Goal: Task Accomplishment & Management: Manage account settings

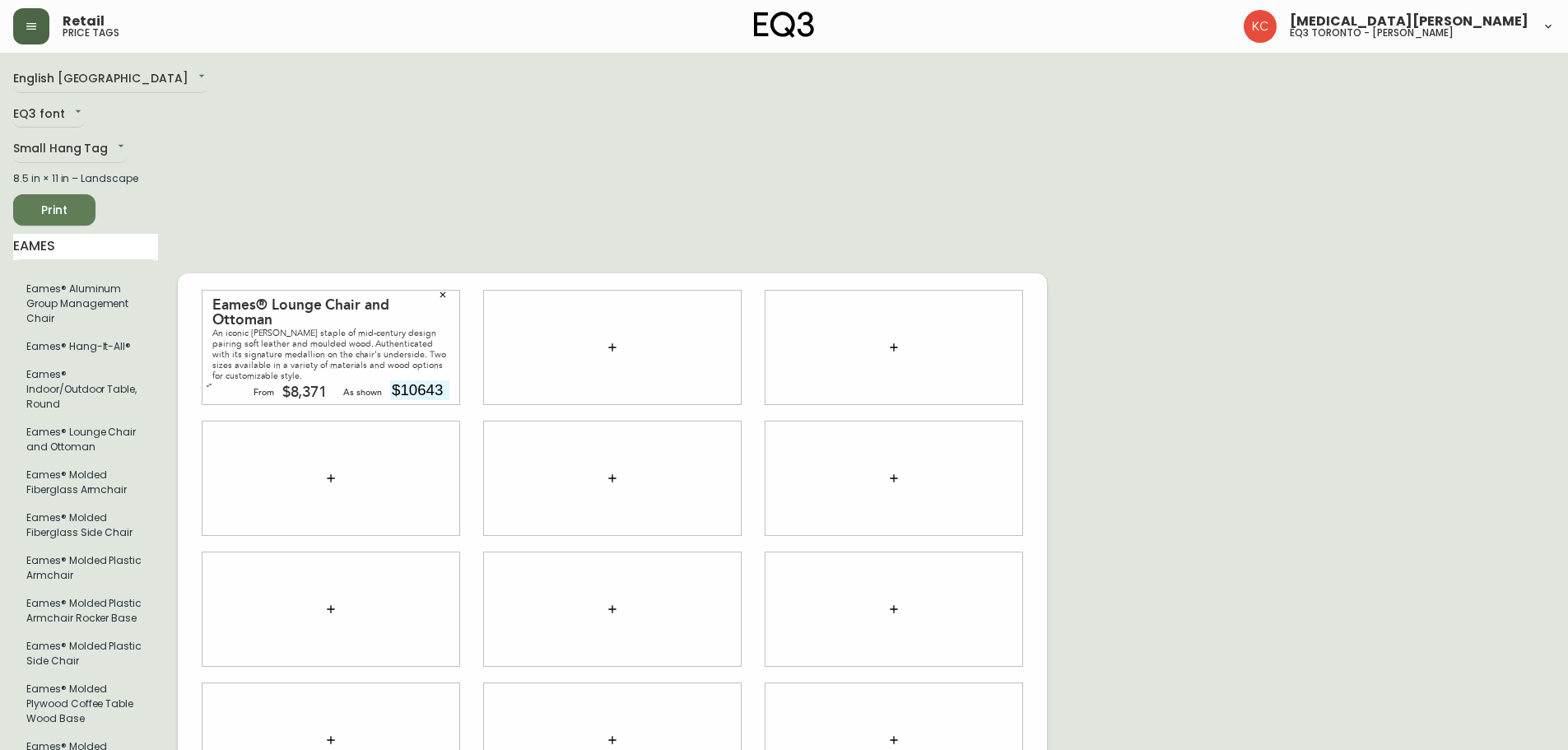
click at [34, 18] on button "button" at bounding box center [31, 26] width 37 height 37
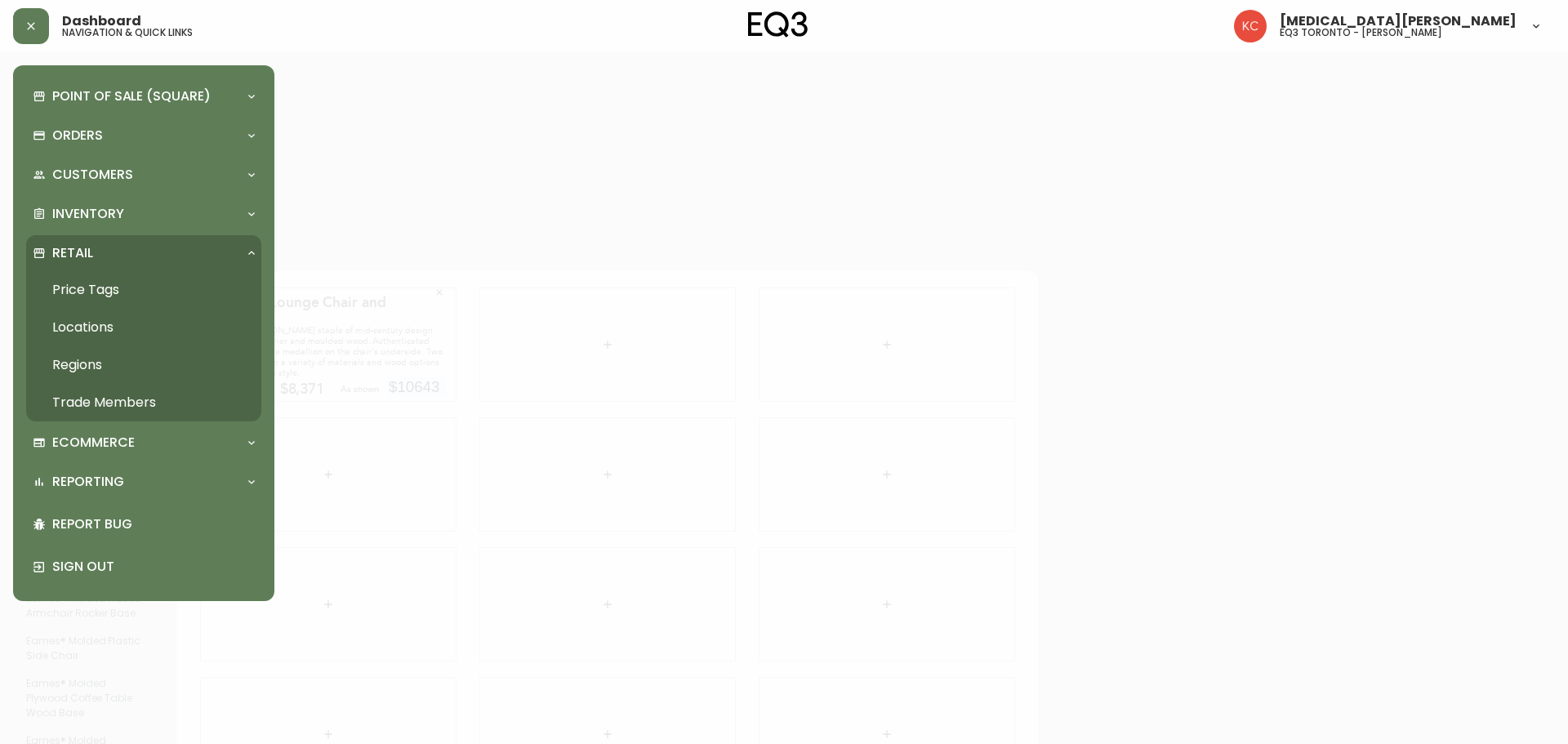
click at [98, 407] on link "Trade Members" at bounding box center [144, 402] width 235 height 37
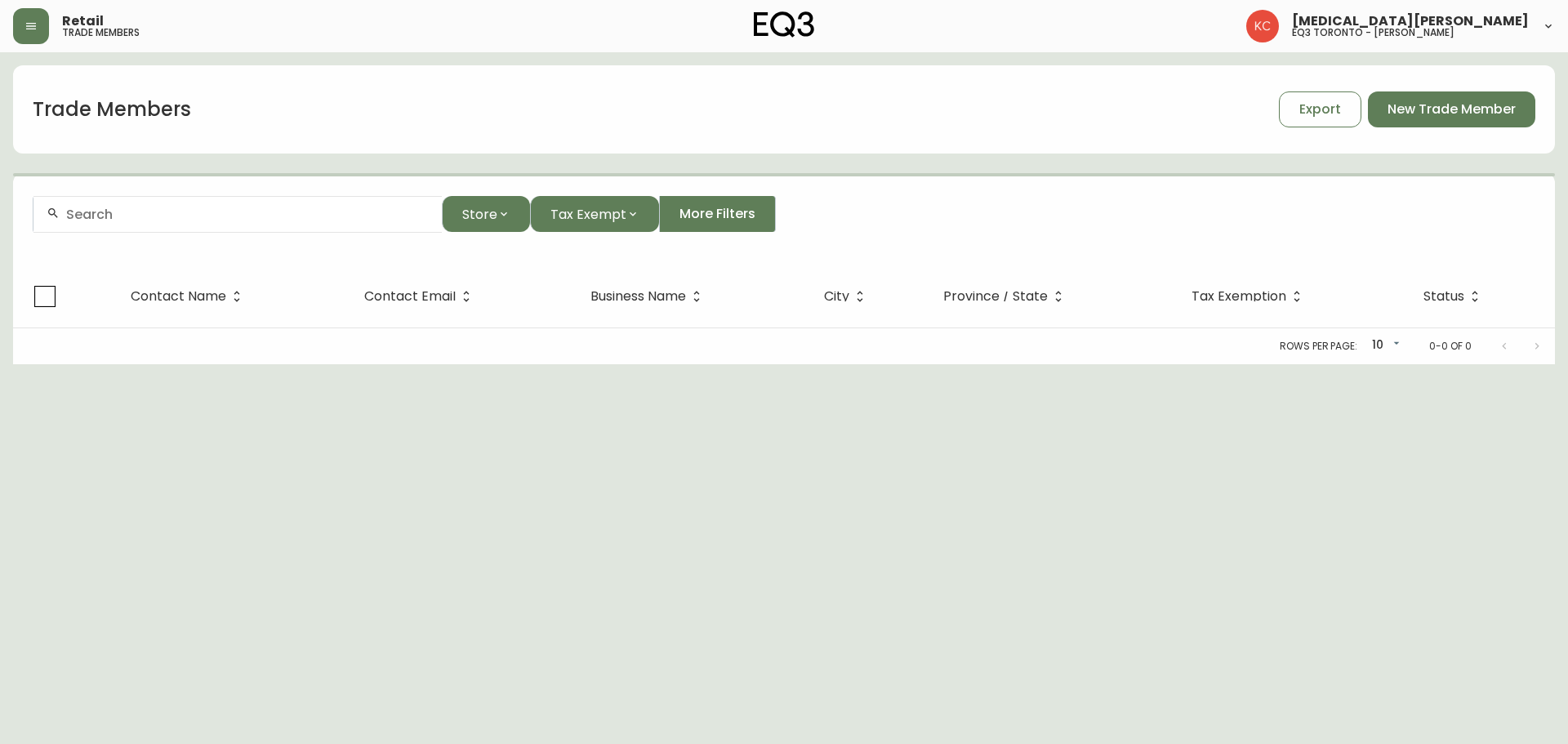
click at [256, 207] on input "text" at bounding box center [247, 215] width 362 height 16
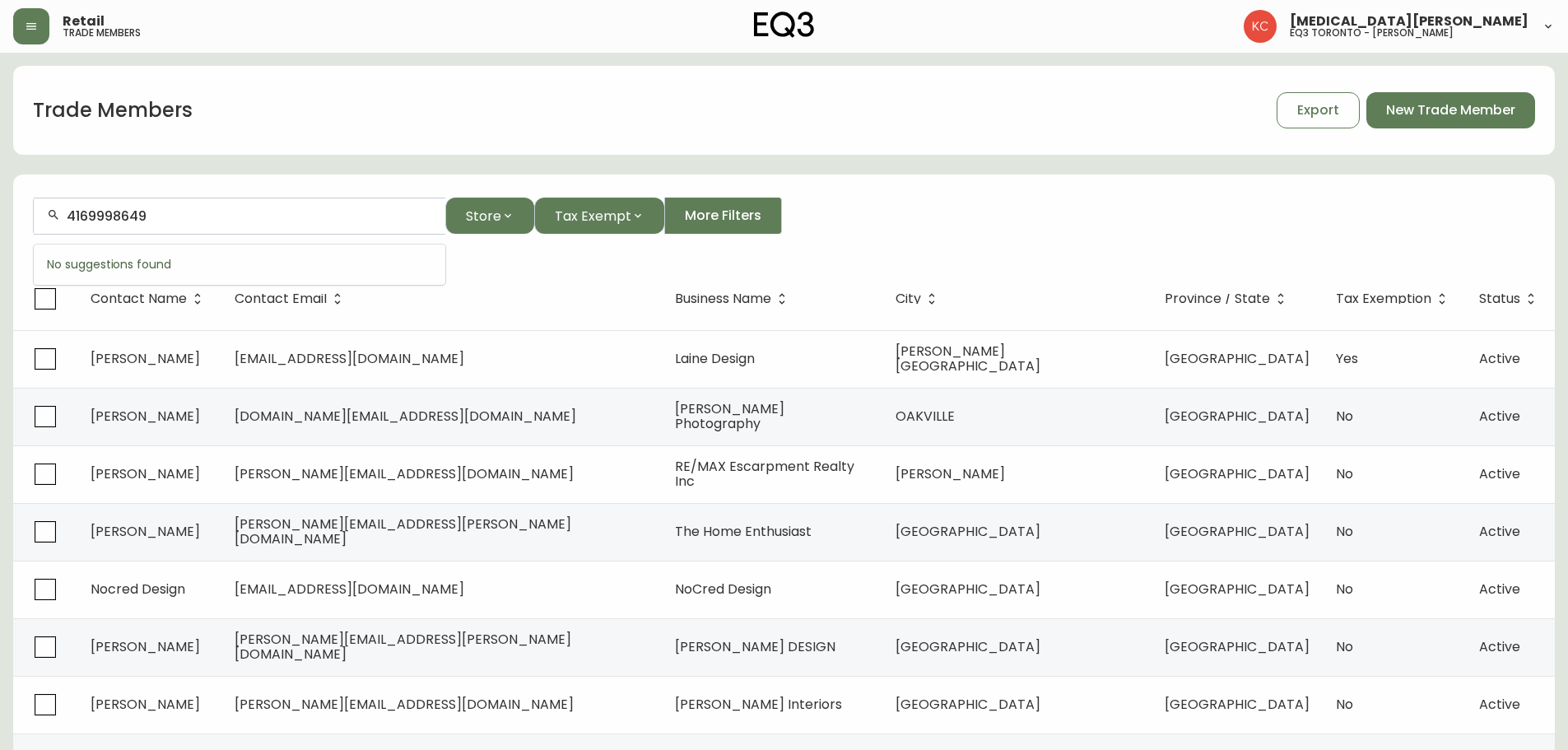
type input "4169998649"
click at [196, 200] on div "4169998649" at bounding box center [240, 216] width 412 height 37
drag, startPoint x: 205, startPoint y: 212, endPoint x: 0, endPoint y: 206, distance: 205.1
click at [0, 206] on main "Trade Members Export New Trade Member 4169998649 Store Tax Exempt More Filters …" at bounding box center [784, 498] width 1568 height 891
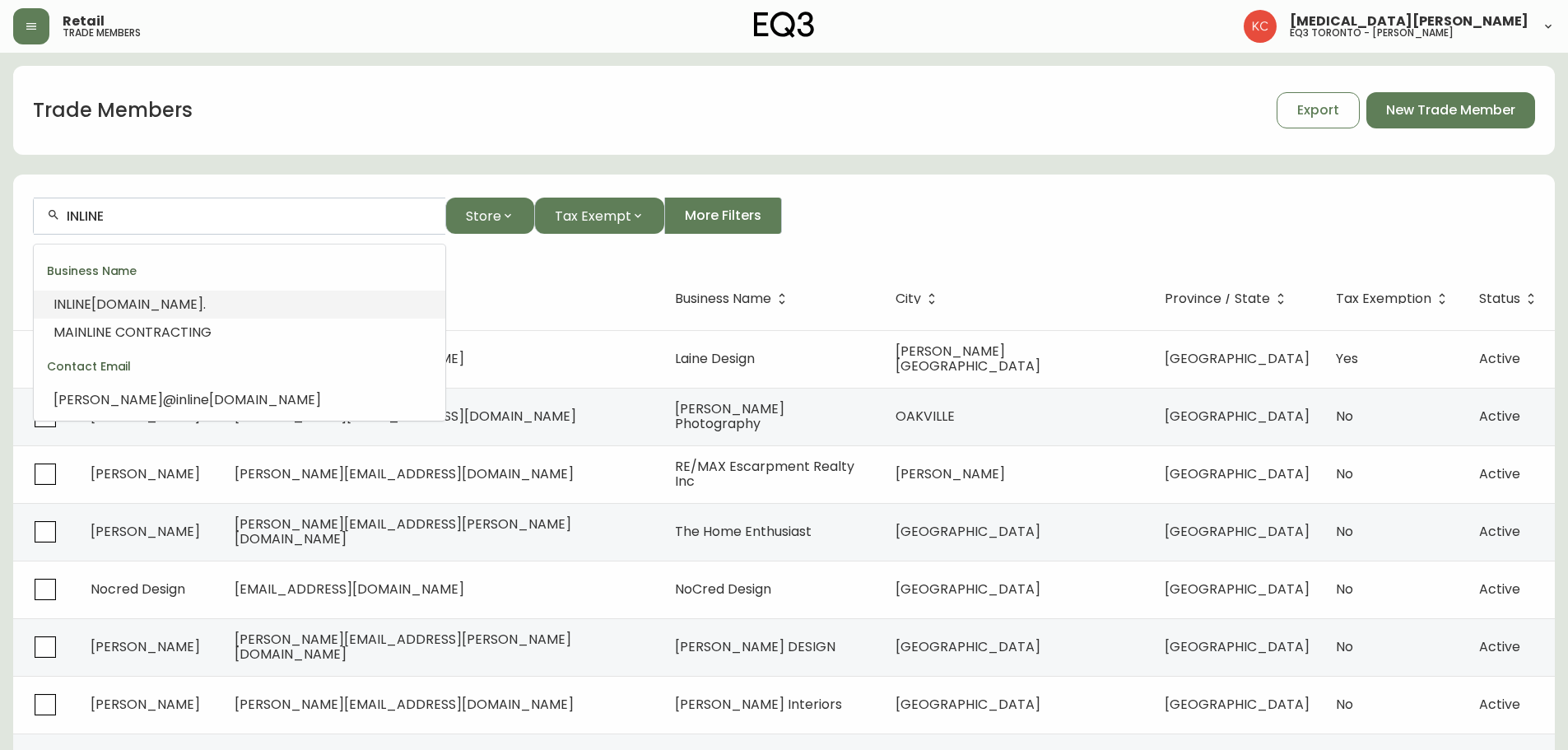
click at [152, 302] on span "[DOMAIN_NAME]." at bounding box center [149, 304] width 114 height 19
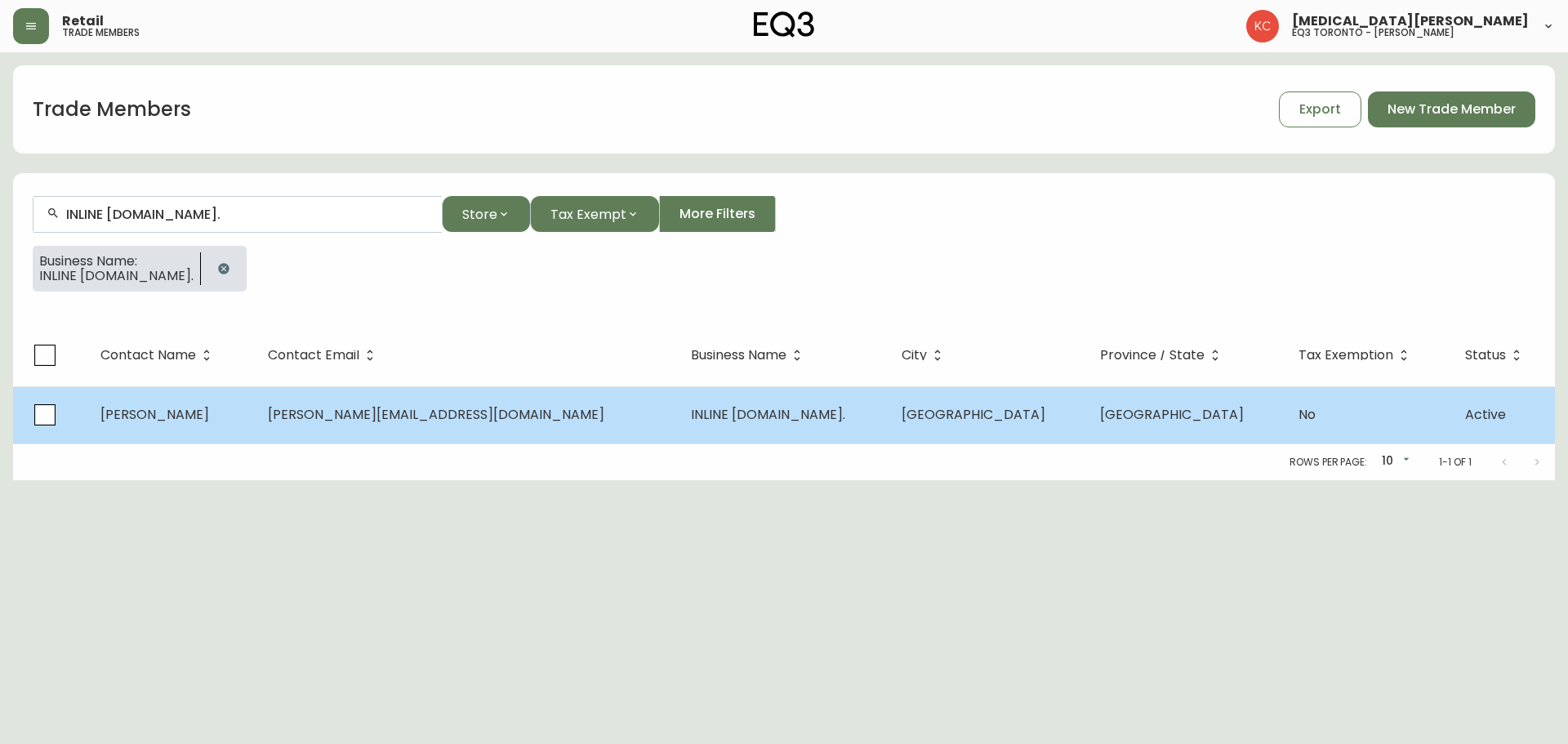
type input "INLINE [DOMAIN_NAME]."
click at [483, 410] on span "[PERSON_NAME][EMAIL_ADDRESS][DOMAIN_NAME]" at bounding box center [436, 414] width 337 height 19
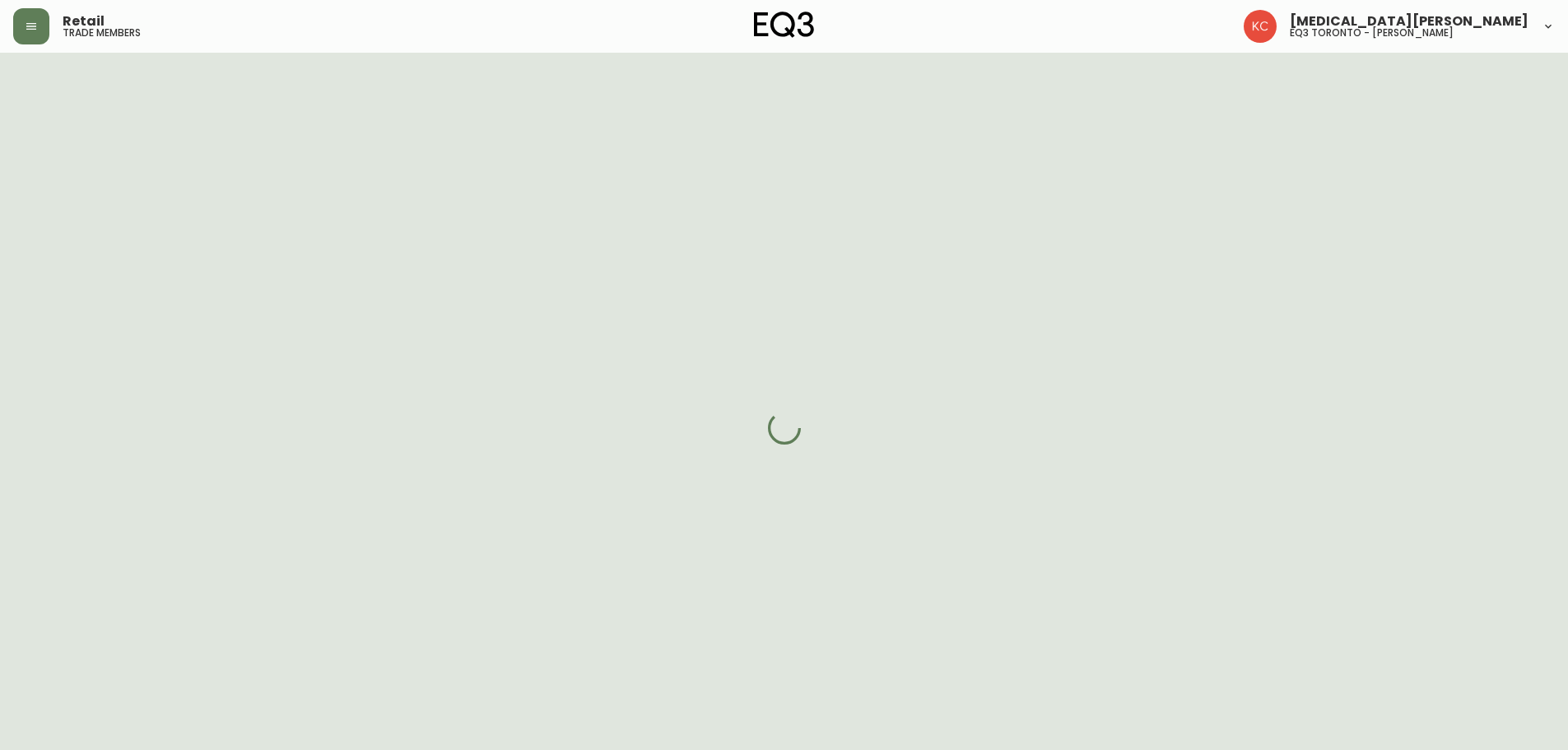
select select "ON"
select select "CA"
select select "CA_EN"
select select "Other"
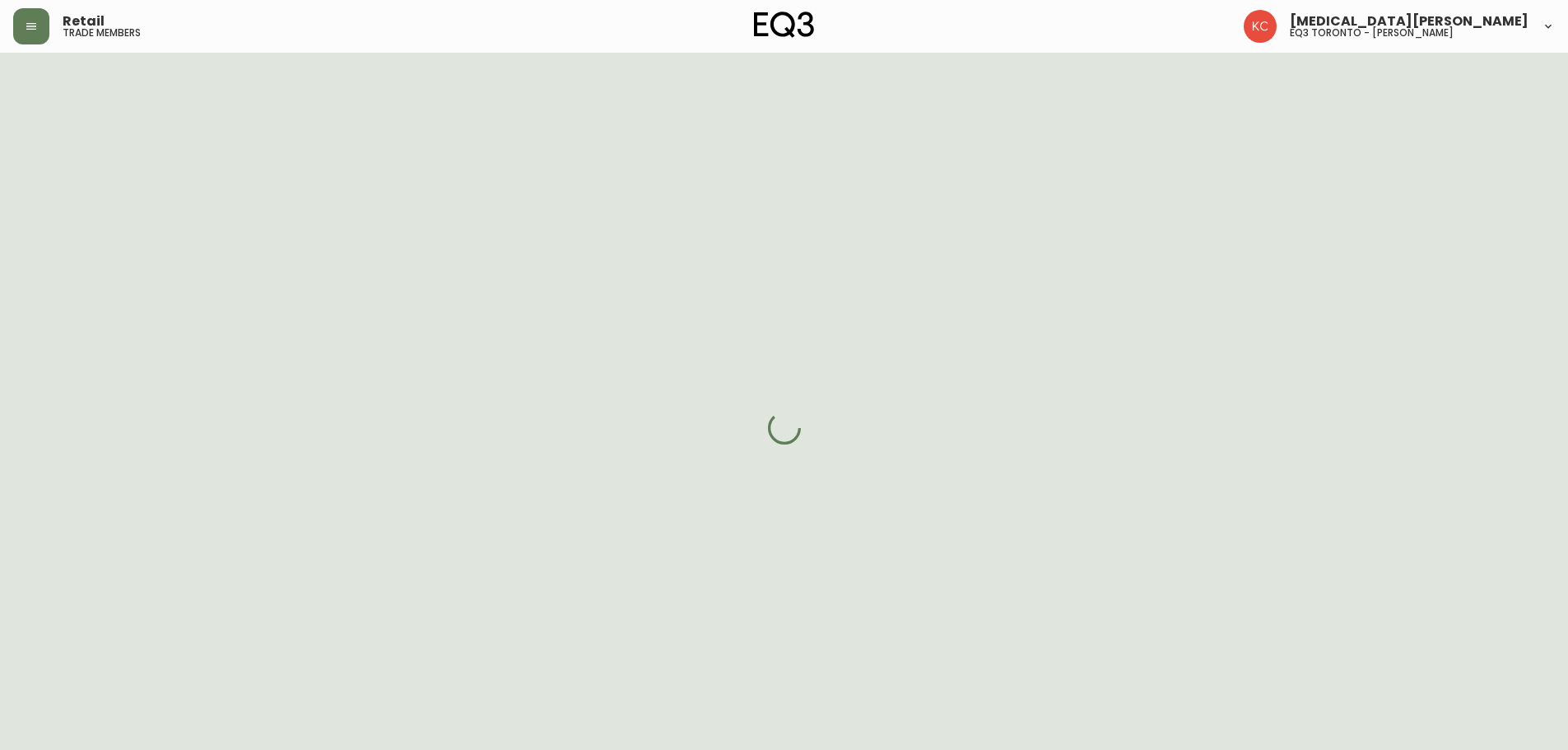
select select "cjw10z96s008u6gs0ccm7hd19"
select select "false"
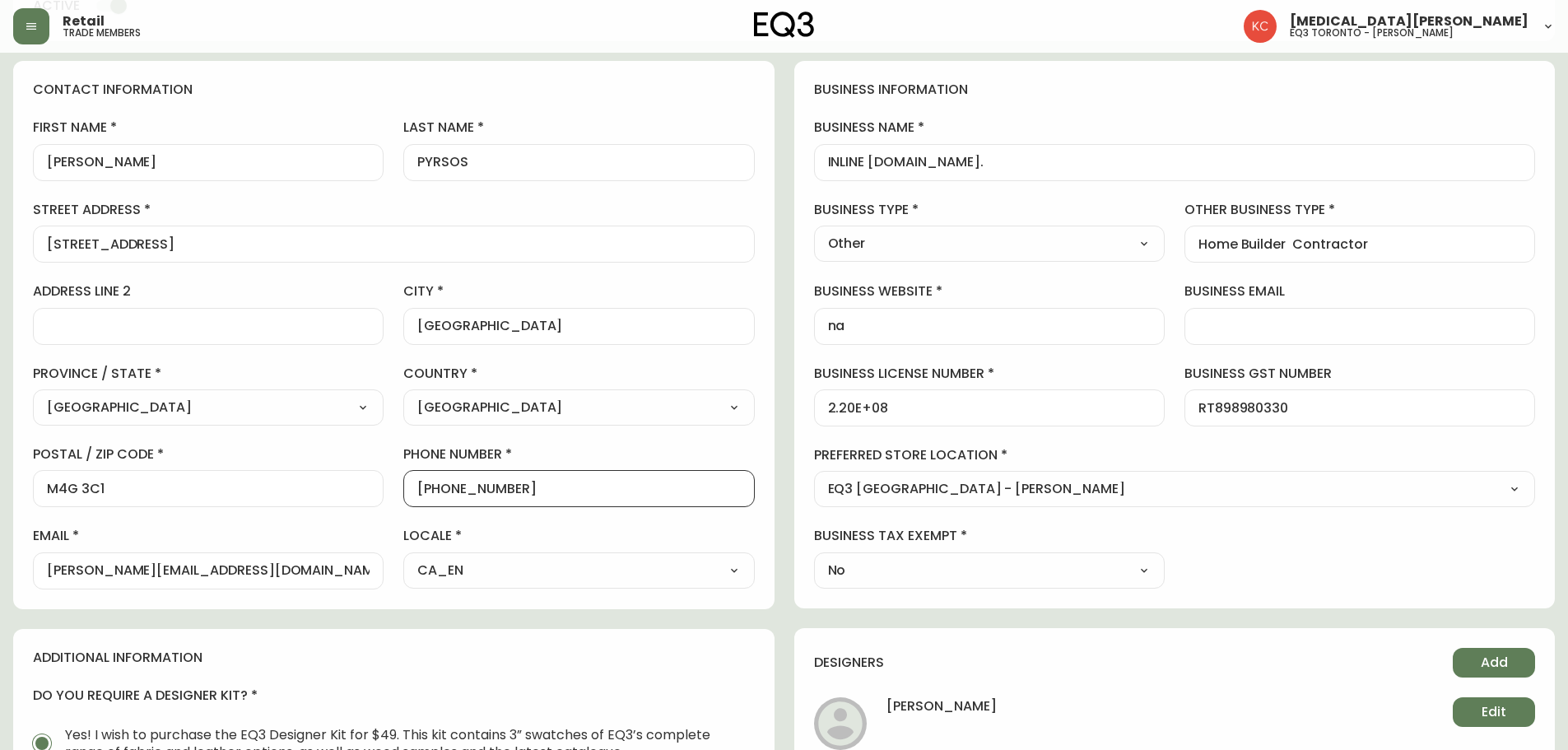
scroll to position [1, 0]
drag, startPoint x: 526, startPoint y: 489, endPoint x: 430, endPoint y: 499, distance: 96.5
click at [430, 499] on div "[PHONE_NUMBER]" at bounding box center [579, 489] width 351 height 37
click at [37, 27] on button "button" at bounding box center [31, 26] width 37 height 37
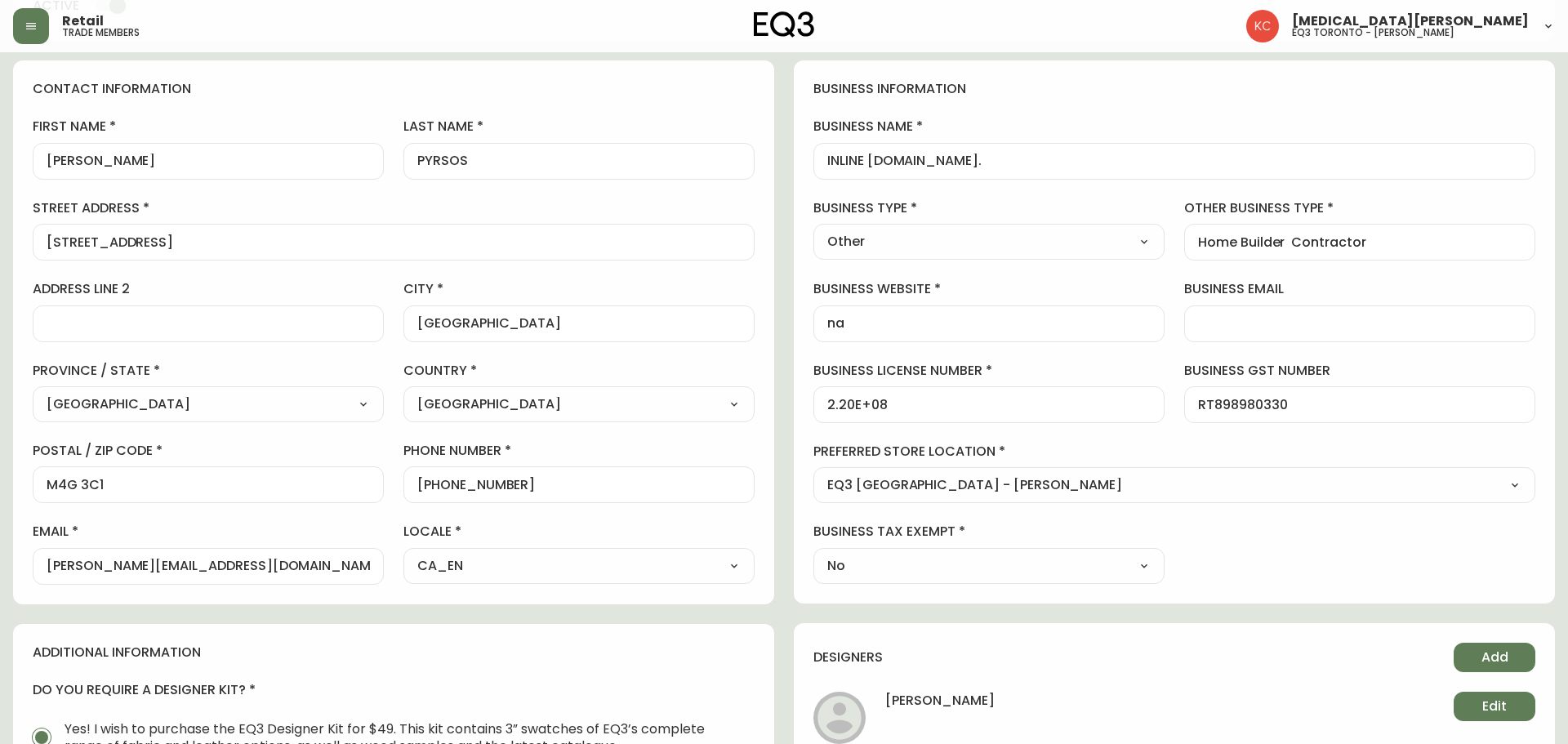
scroll to position [164, 0]
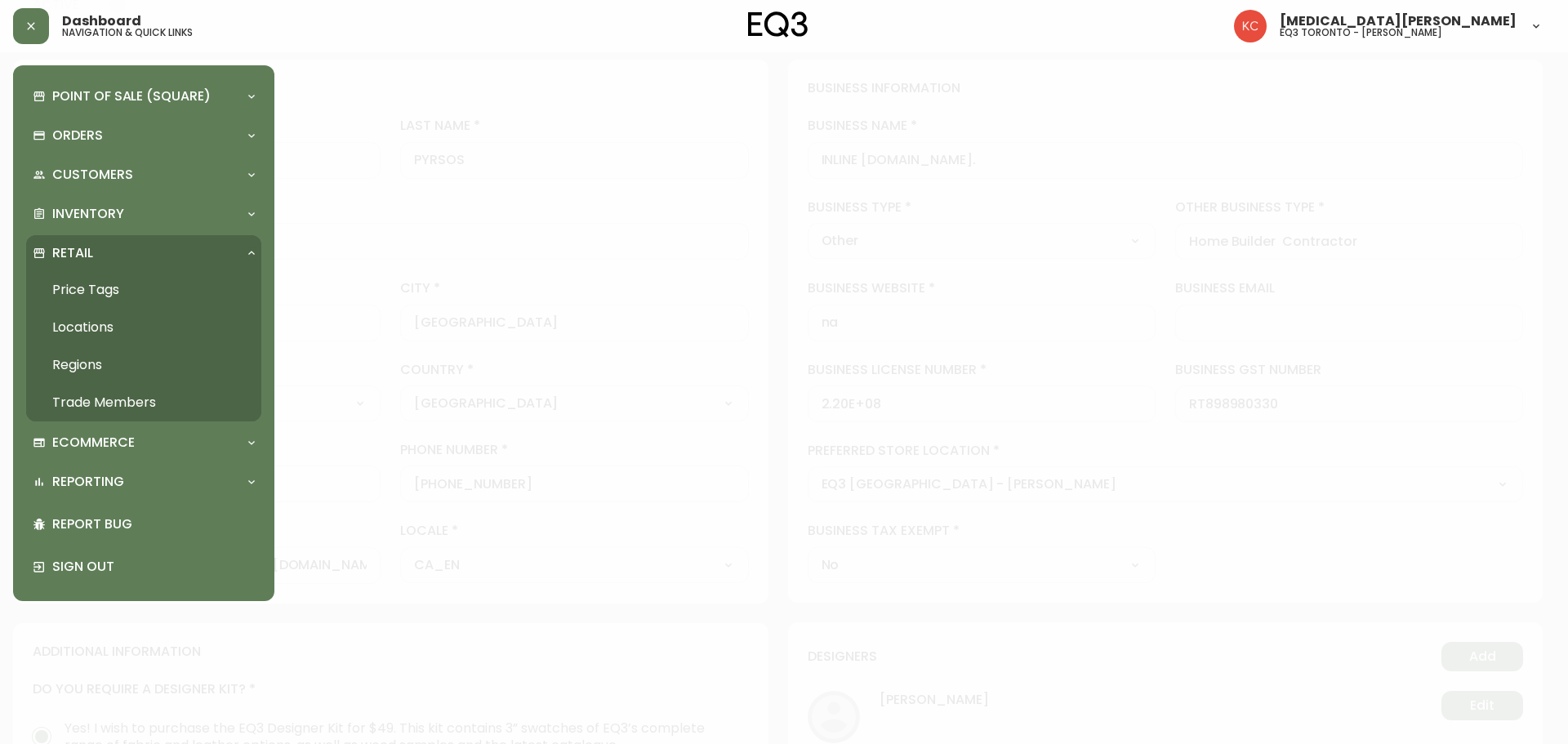
click at [93, 255] on div "Retail" at bounding box center [135, 253] width 206 height 18
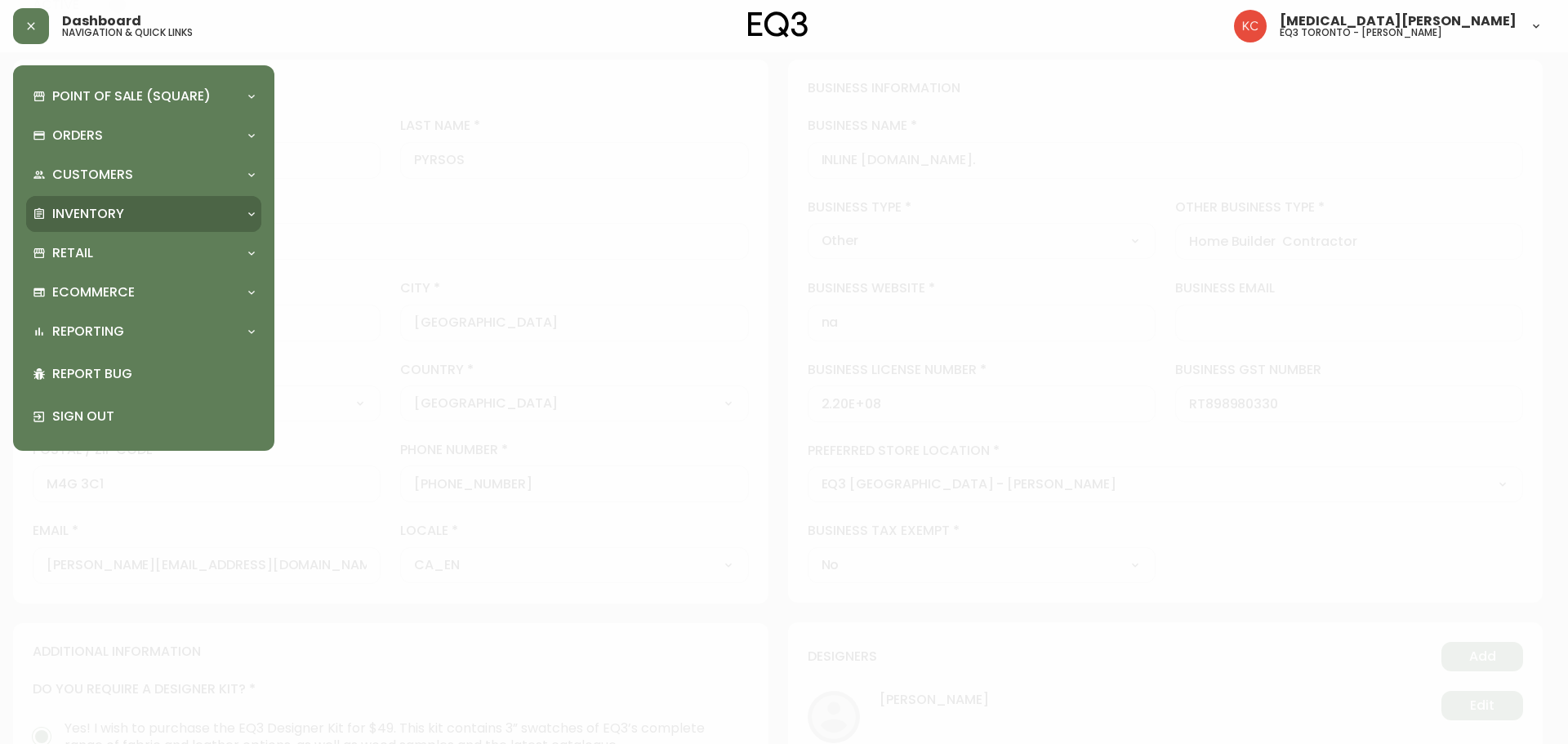
click at [94, 209] on p "Inventory" at bounding box center [88, 214] width 72 height 18
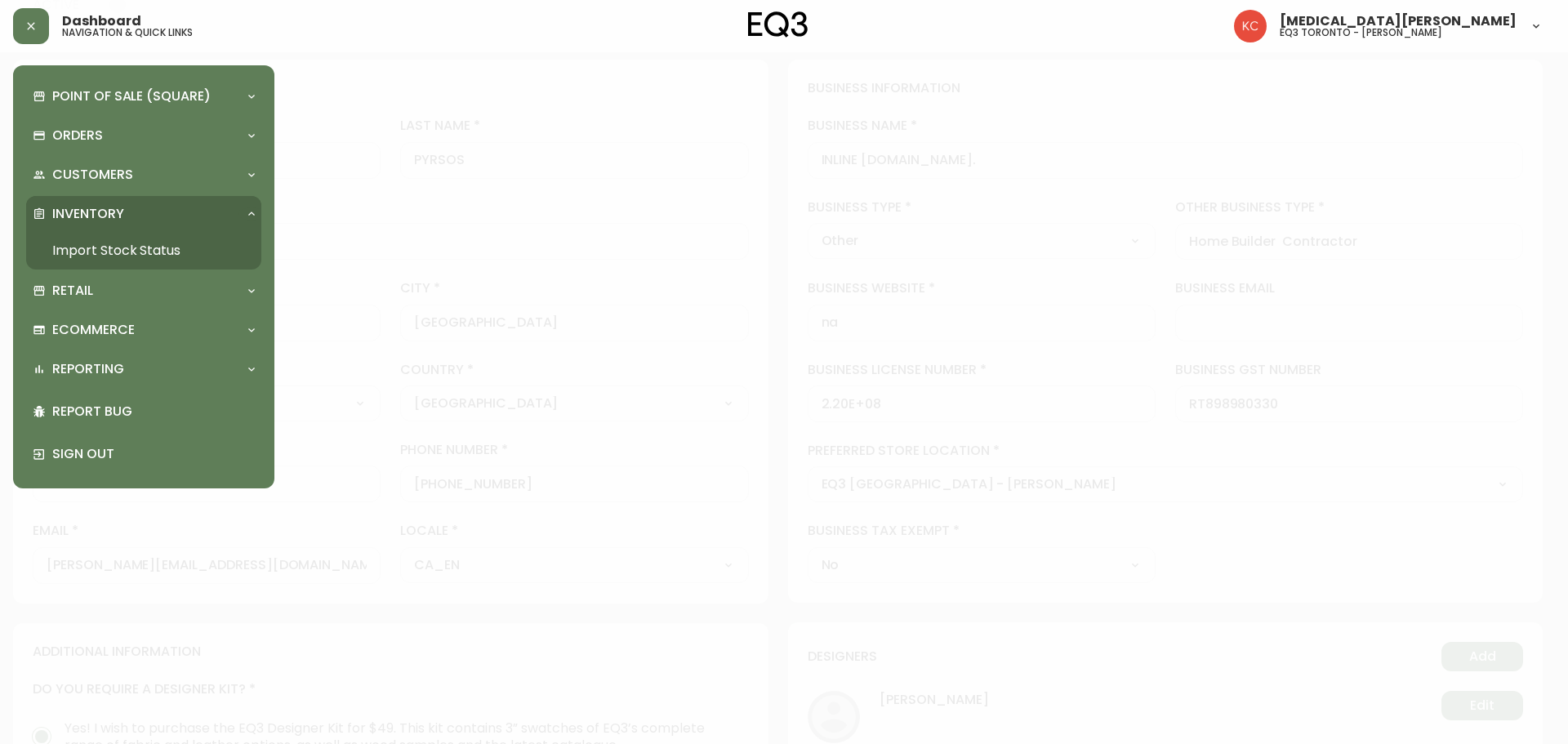
click at [113, 253] on link "Import Stock Status" at bounding box center [144, 250] width 235 height 37
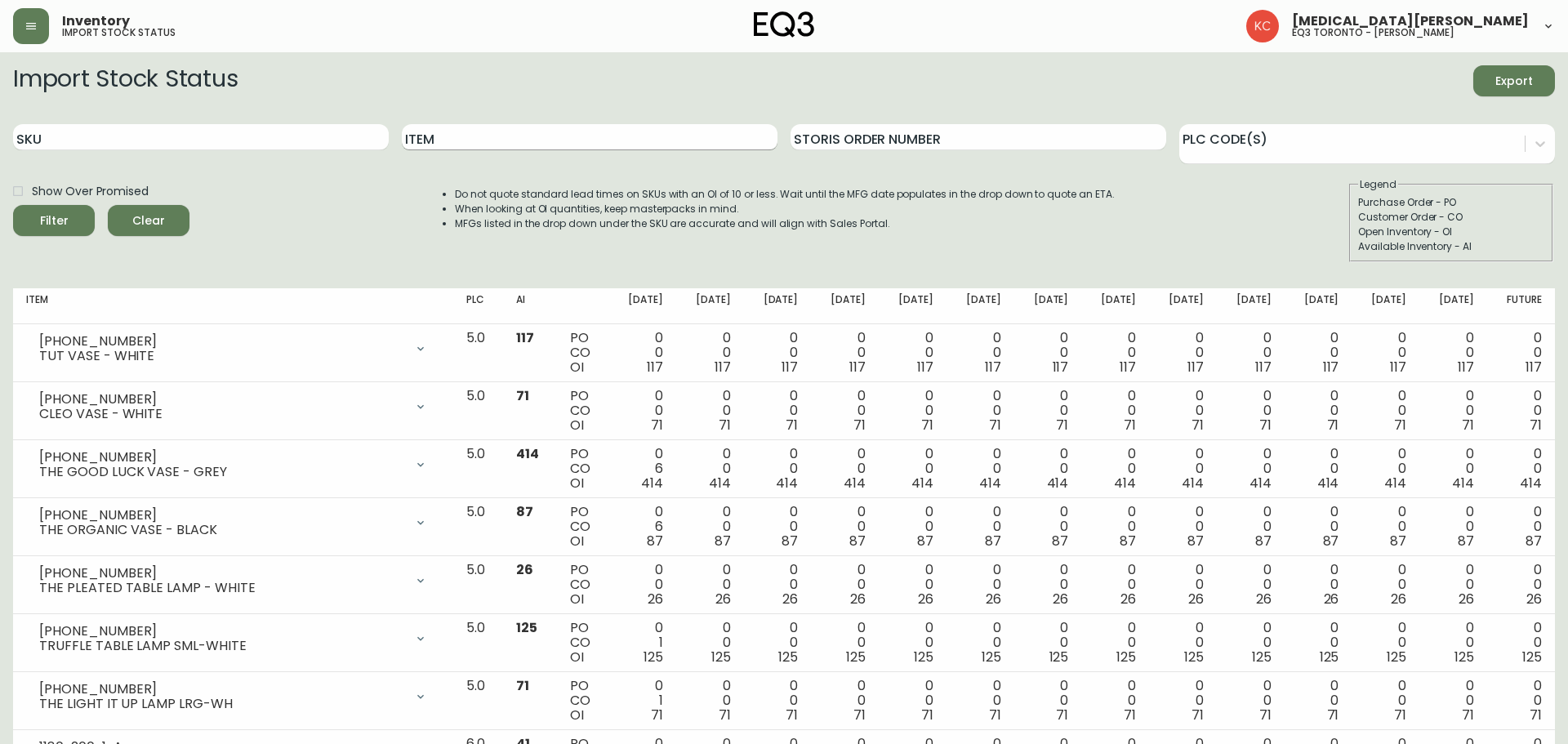
click at [437, 143] on input "Item" at bounding box center [590, 137] width 376 height 27
click at [286, 146] on input "SKU" at bounding box center [199, 137] width 372 height 27
paste input "[PHONE_NUMBER]"
click at [13, 205] on button "Filter" at bounding box center [54, 220] width 81 height 31
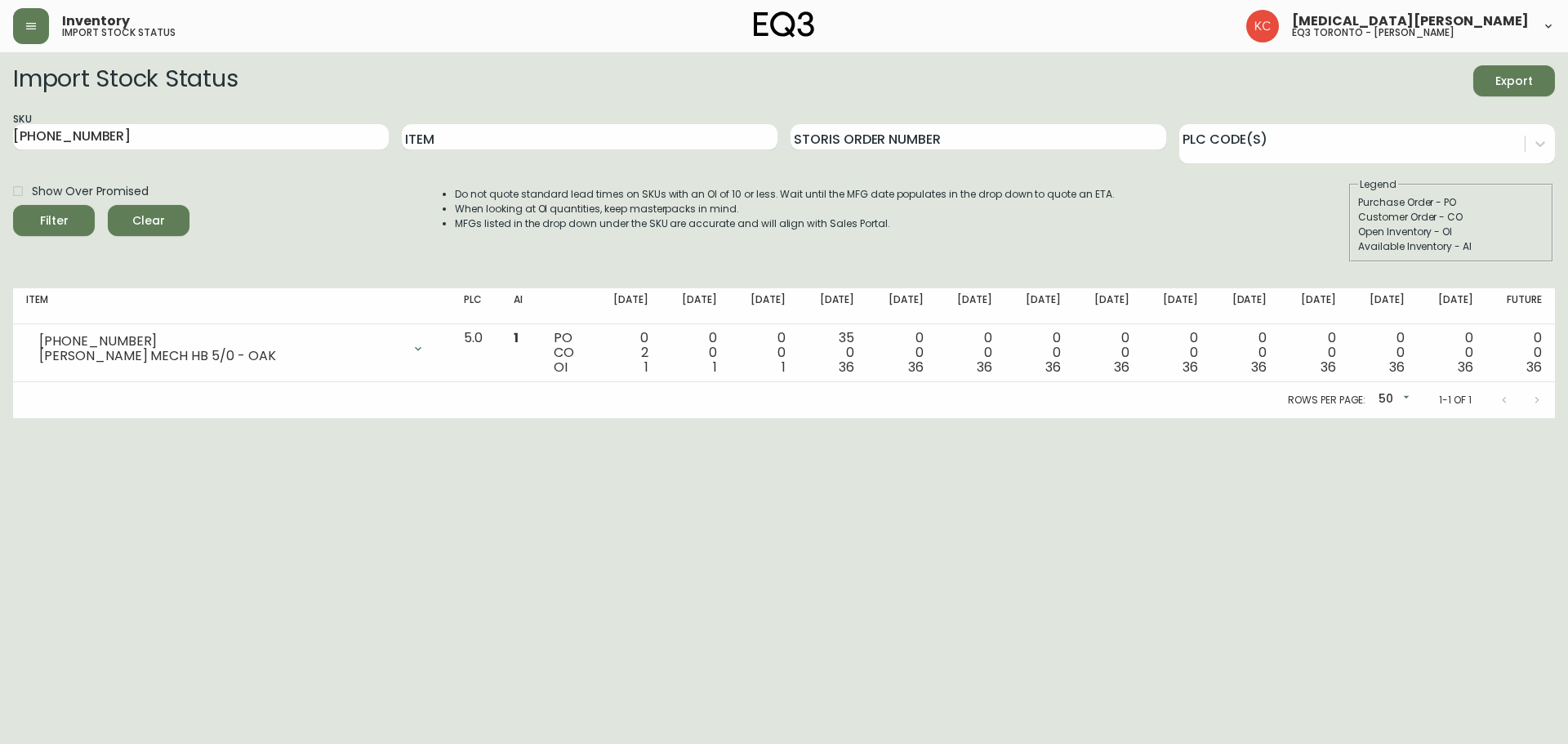
click at [634, 418] on html "Inventory import stock status [MEDICAL_DATA][PERSON_NAME] eq3 toronto - [PERSON…" at bounding box center [784, 209] width 1568 height 418
click at [939, 418] on html "Inventory import stock status [MEDICAL_DATA][PERSON_NAME] eq3 toronto - [PERSON…" at bounding box center [784, 209] width 1568 height 418
click at [884, 418] on html "Inventory import stock status [MEDICAL_DATA][PERSON_NAME] eq3 toronto - [PERSON…" at bounding box center [784, 209] width 1568 height 418
drag, startPoint x: 1386, startPoint y: 558, endPoint x: 1382, endPoint y: 544, distance: 14.6
click at [1386, 418] on html "Inventory import stock status [MEDICAL_DATA][PERSON_NAME] eq3 toronto - [PERSON…" at bounding box center [784, 209] width 1568 height 418
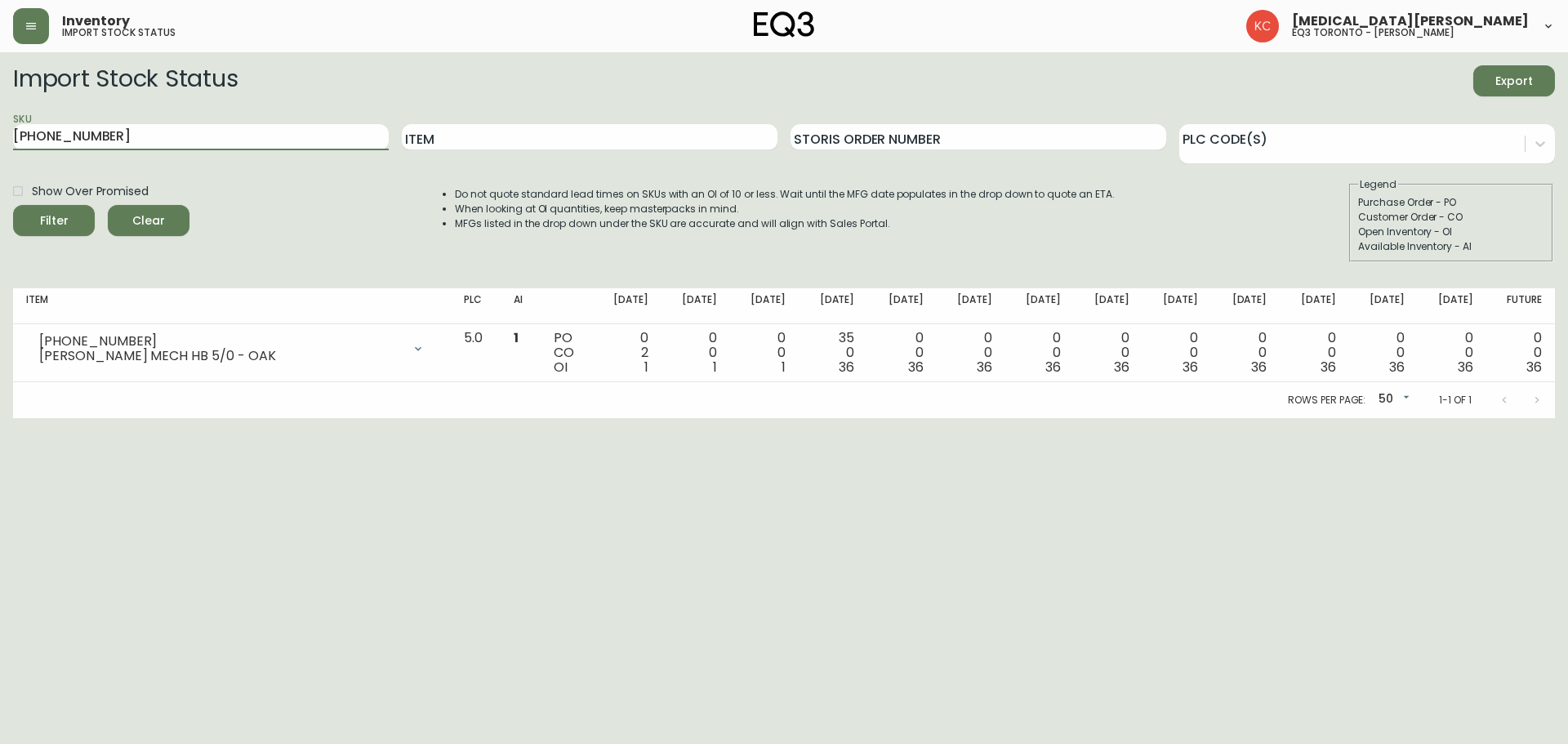
drag, startPoint x: 225, startPoint y: 149, endPoint x: 0, endPoint y: 135, distance: 225.4
click at [0, 135] on main "Import Stock Status Export SKU [PHONE_NUMBER] Item Storis Order Number PLC Code…" at bounding box center [784, 235] width 1568 height 366
paste input "2"
click at [13, 205] on button "Filter" at bounding box center [54, 220] width 81 height 31
click at [915, 418] on html "Inventory import stock status [MEDICAL_DATA][PERSON_NAME] eq3 toronto - [PERSON…" at bounding box center [784, 209] width 1568 height 418
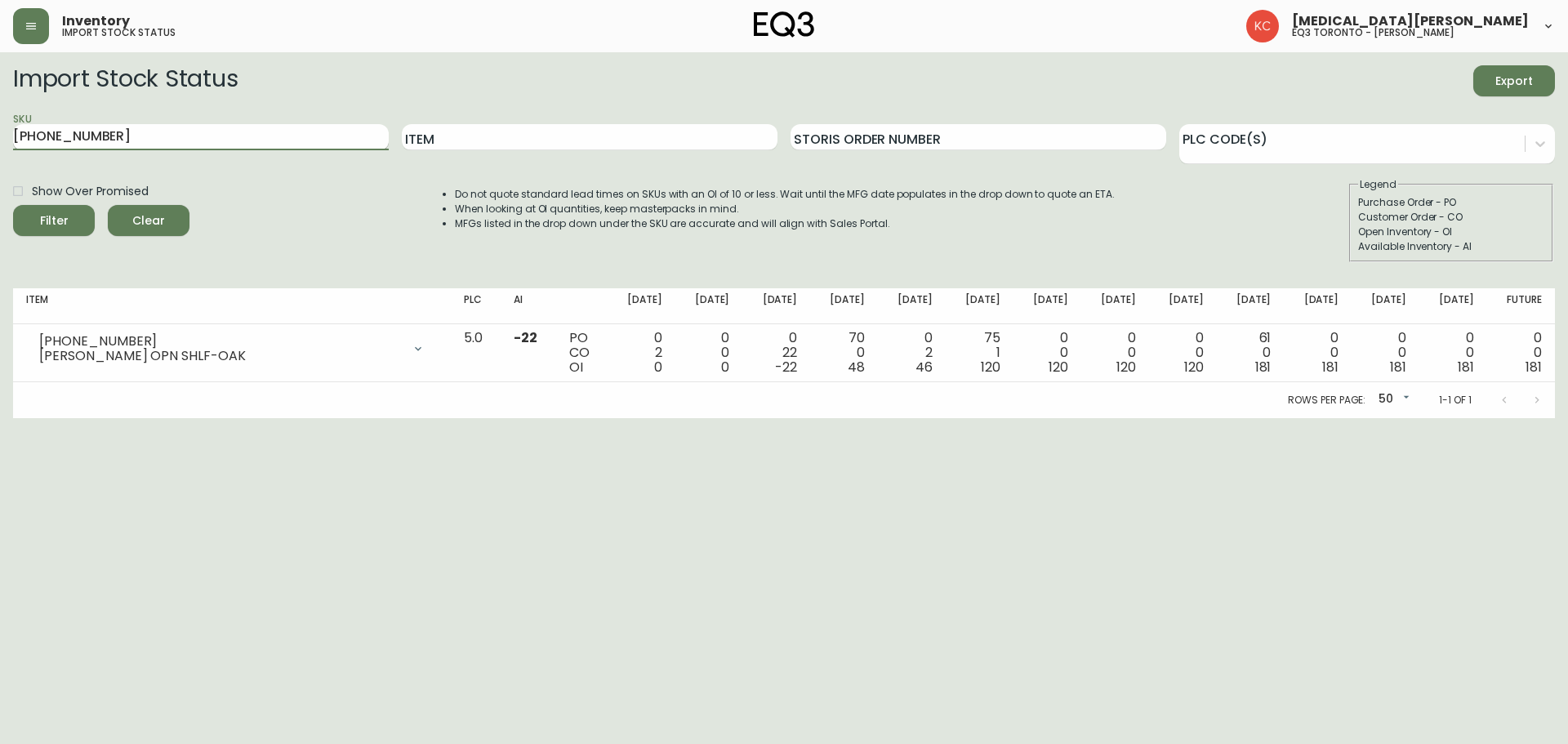
click at [239, 143] on input "[PHONE_NUMBER]" at bounding box center [201, 137] width 376 height 27
type input "7"
paste input "[PHONE_NUMBER]"
type input "[PHONE_NUMBER]"
click at [13, 205] on button "Filter" at bounding box center [54, 220] width 81 height 31
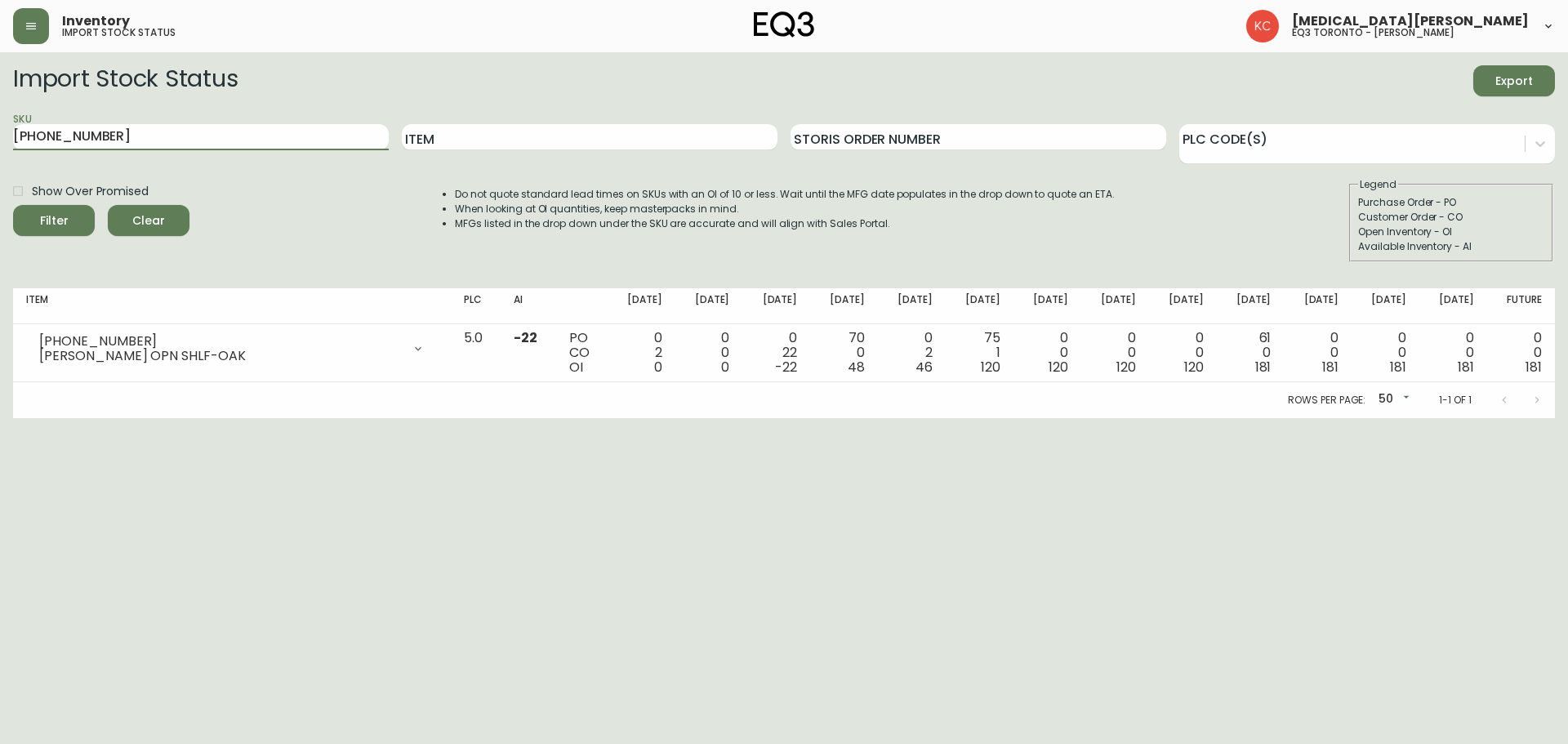
click at [1066, 418] on html "Inventory import stock status [MEDICAL_DATA][PERSON_NAME] eq3 toronto - [PERSON…" at bounding box center [784, 209] width 1568 height 418
click at [26, 33] on button "button" at bounding box center [31, 26] width 36 height 36
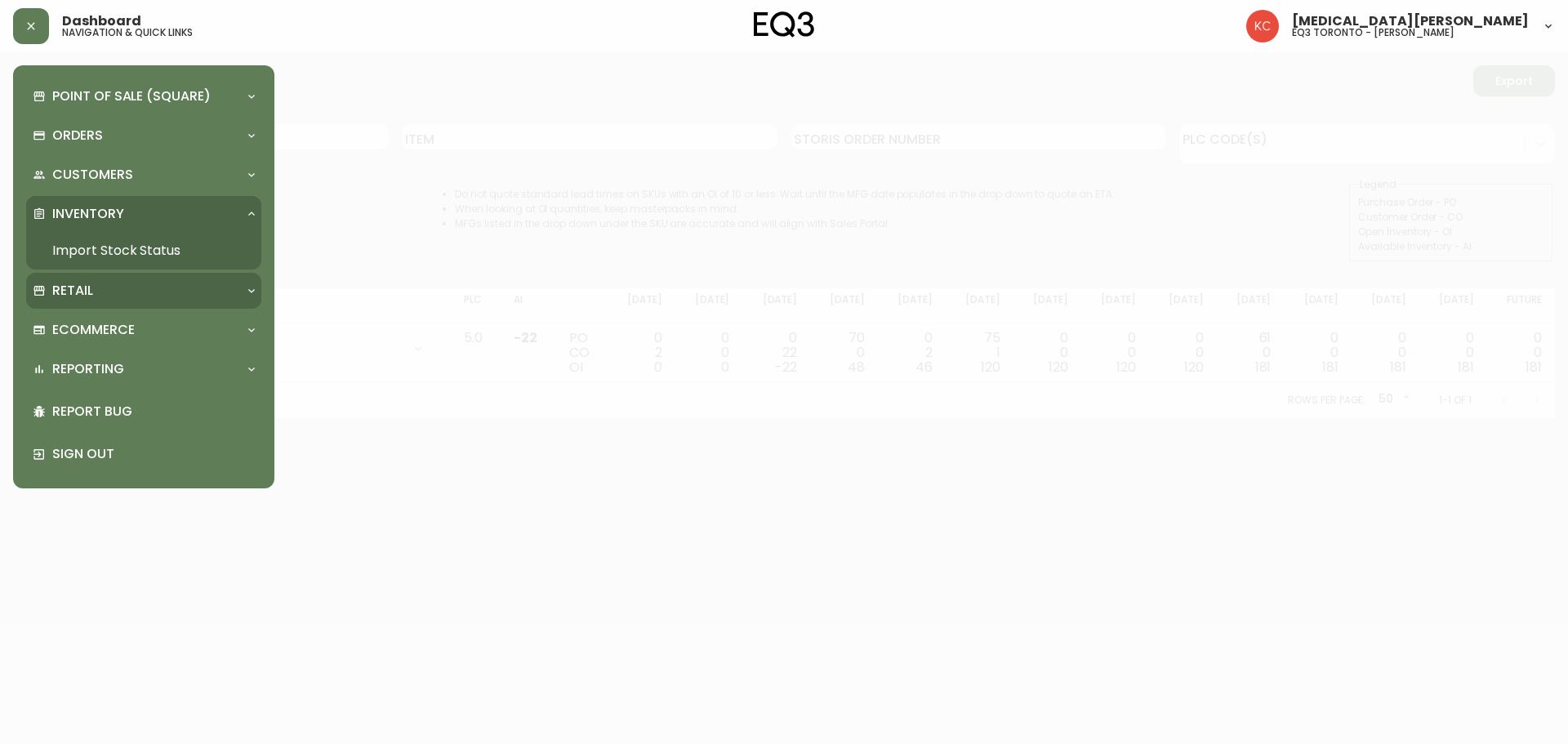
click at [123, 292] on div "Retail" at bounding box center [135, 291] width 206 height 18
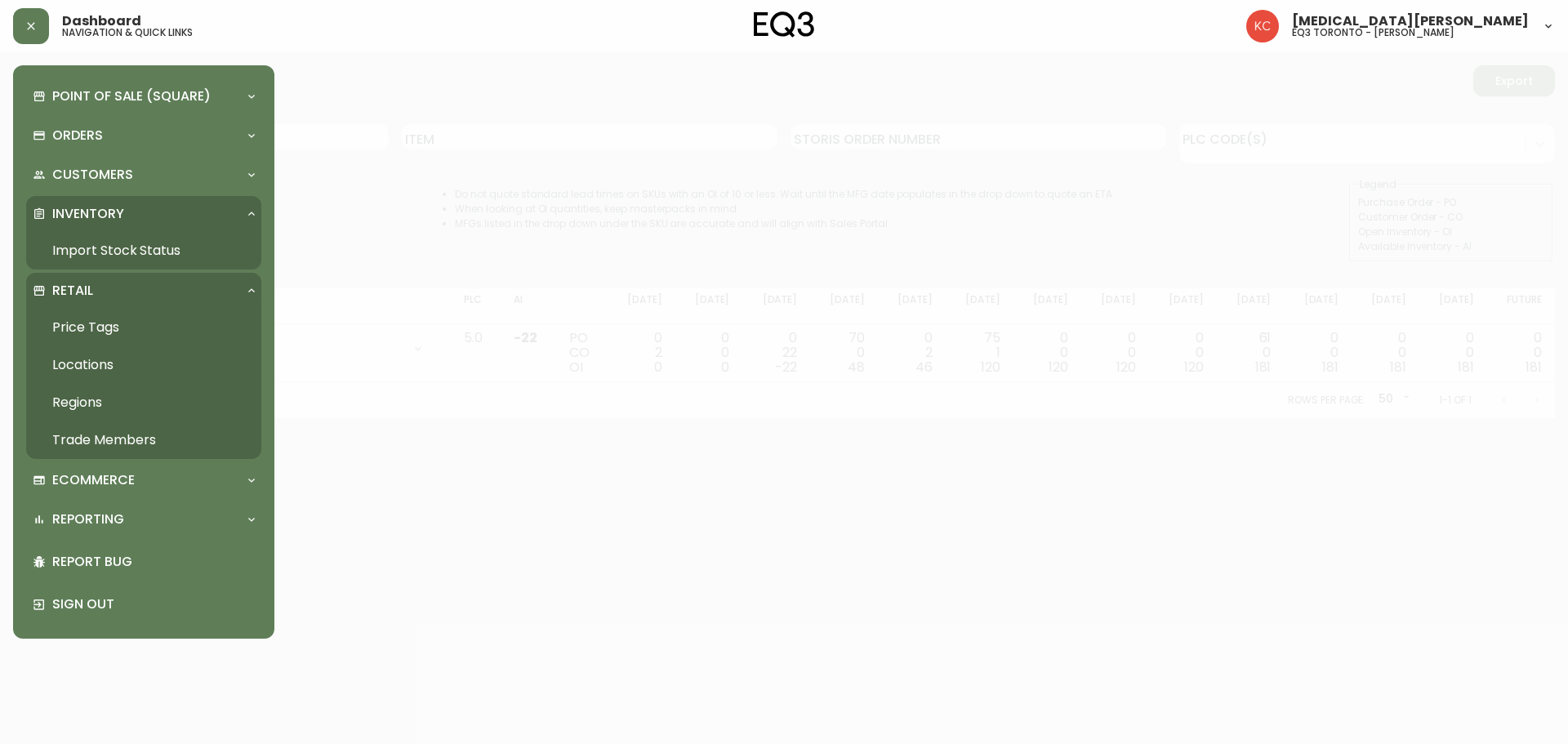
click at [122, 441] on link "Trade Members" at bounding box center [144, 440] width 235 height 37
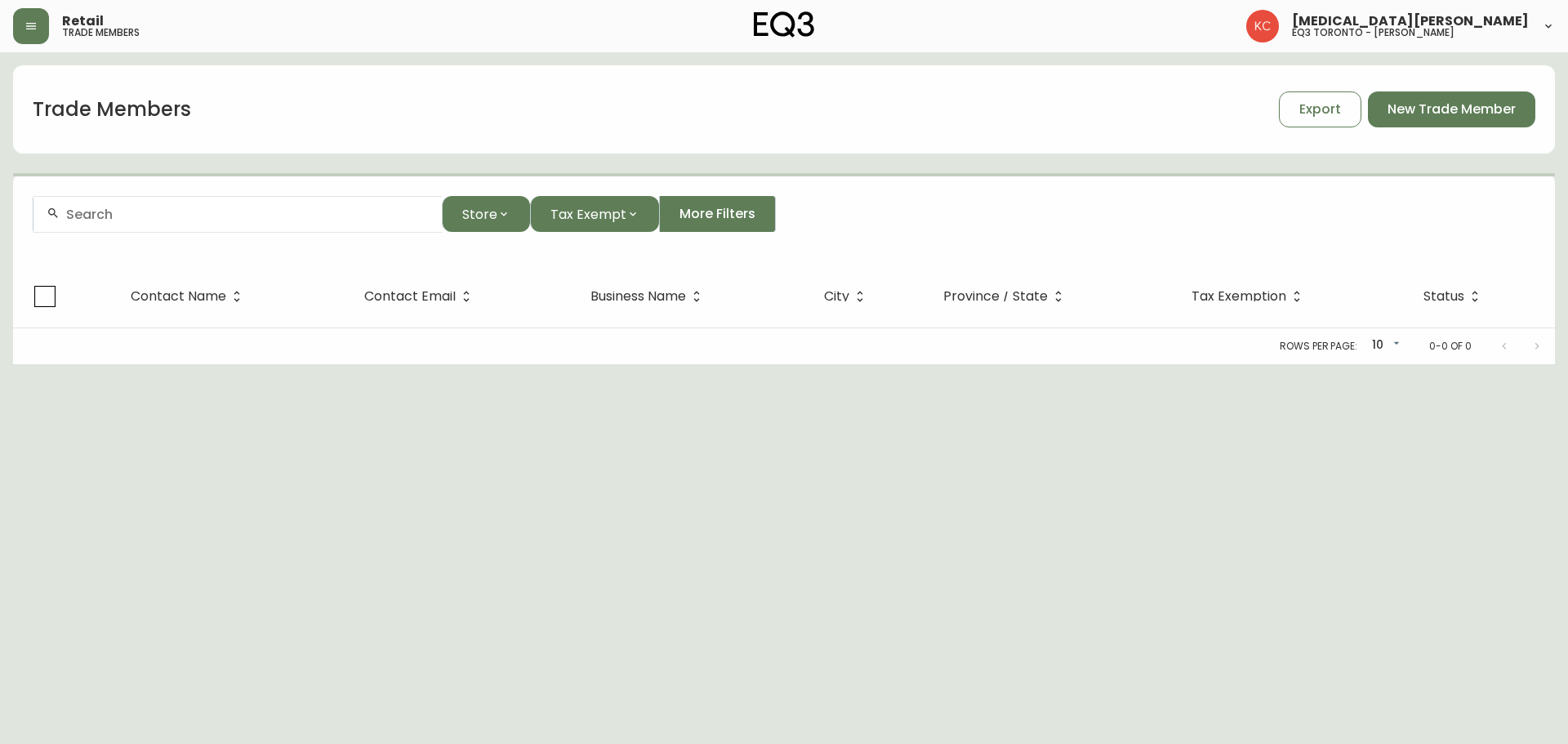
click at [339, 209] on input "text" at bounding box center [247, 215] width 362 height 16
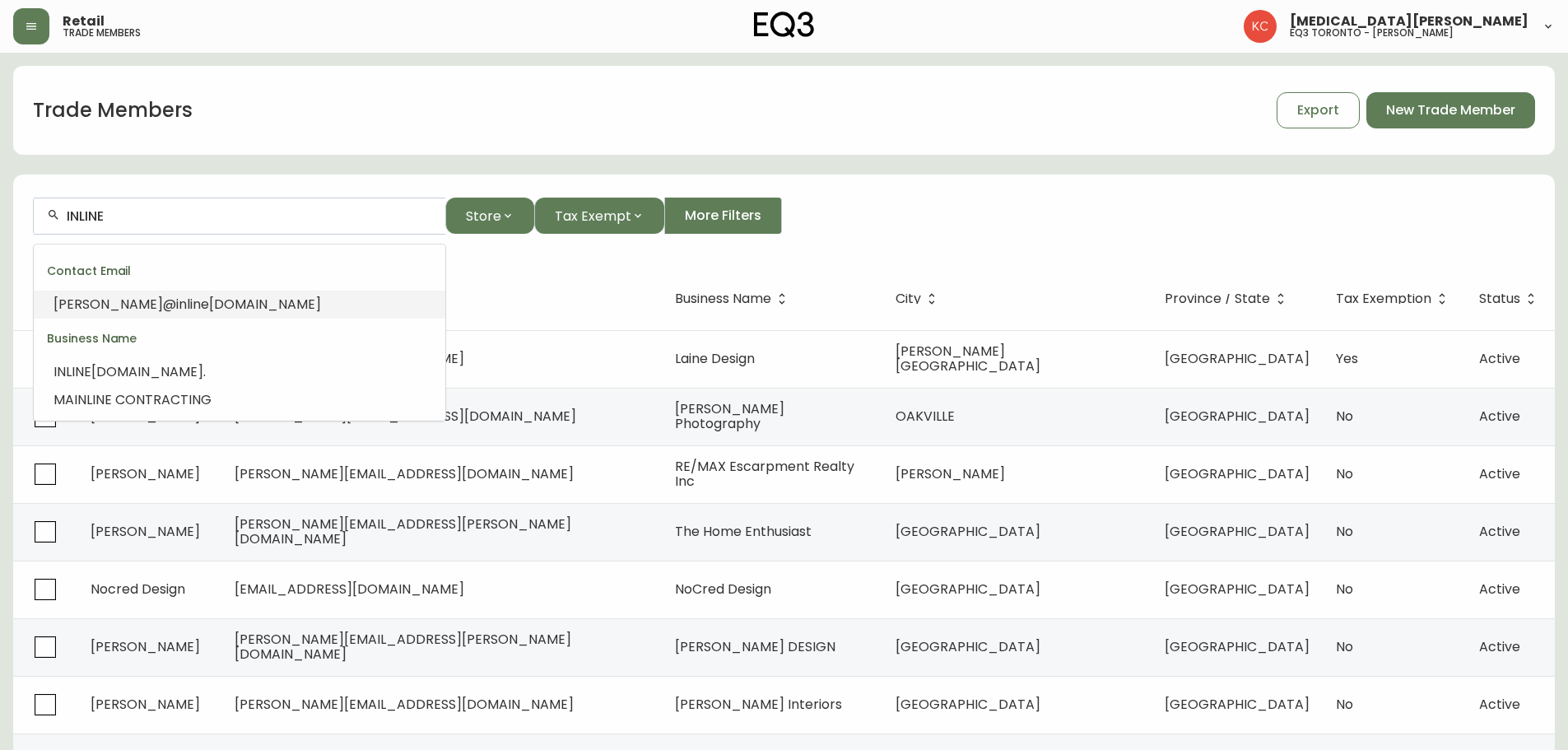
click at [209, 306] on span "[DOMAIN_NAME]" at bounding box center [265, 304] width 112 height 19
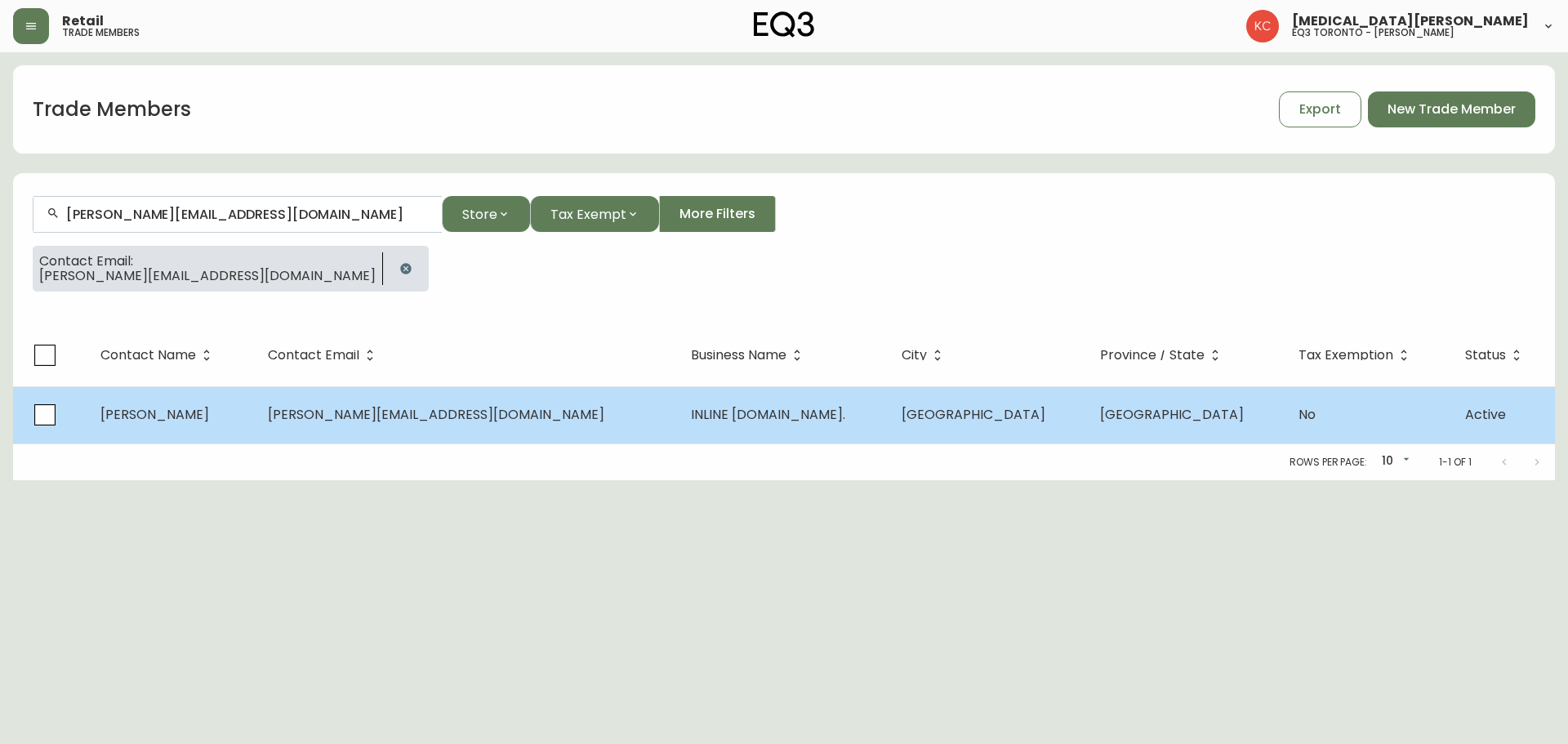
type input "[PERSON_NAME][EMAIL_ADDRESS][DOMAIN_NAME]"
click at [415, 413] on span "[PERSON_NAME][EMAIL_ADDRESS][DOMAIN_NAME]" at bounding box center [436, 414] width 337 height 19
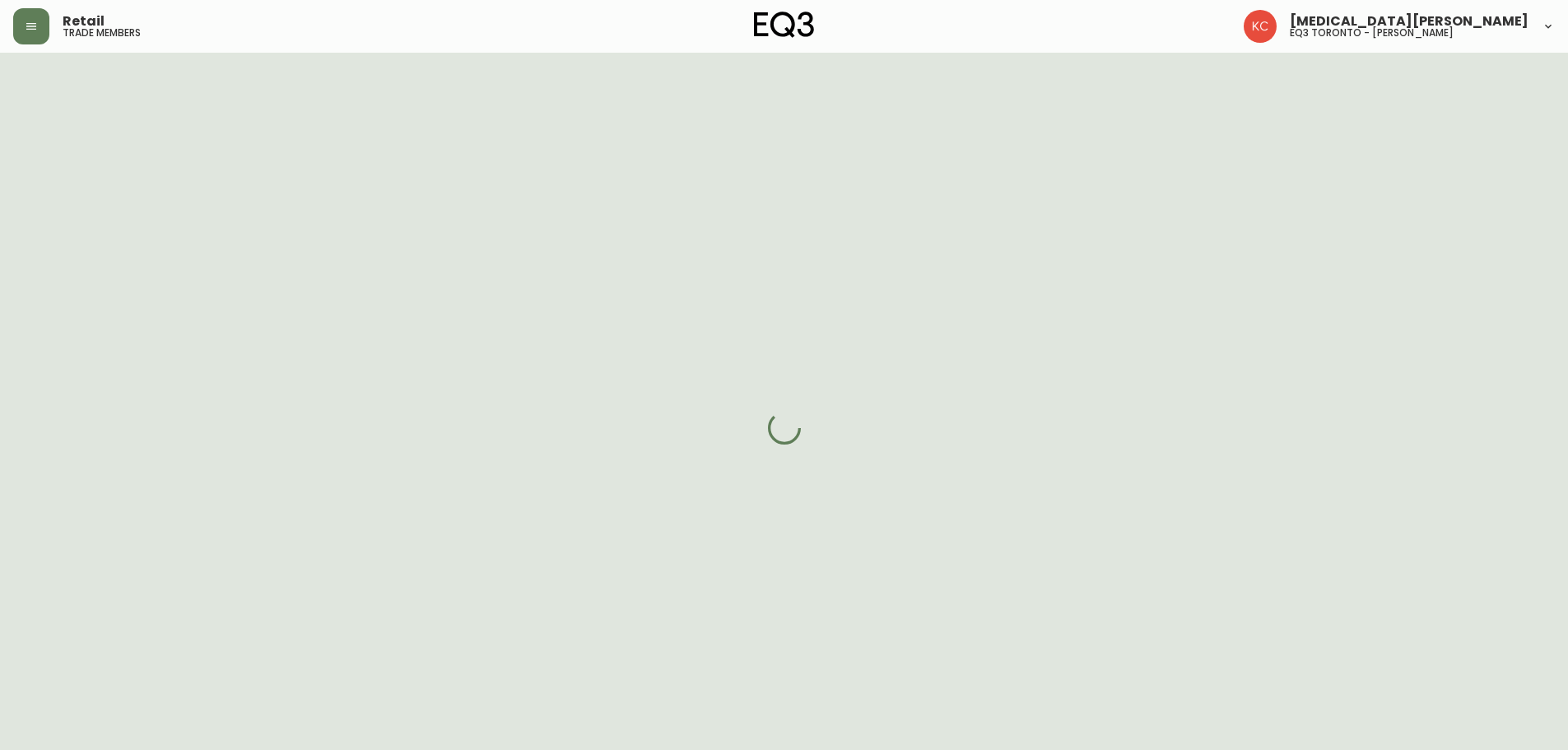
select select "ON"
select select "CA"
select select "CA_EN"
select select "Other"
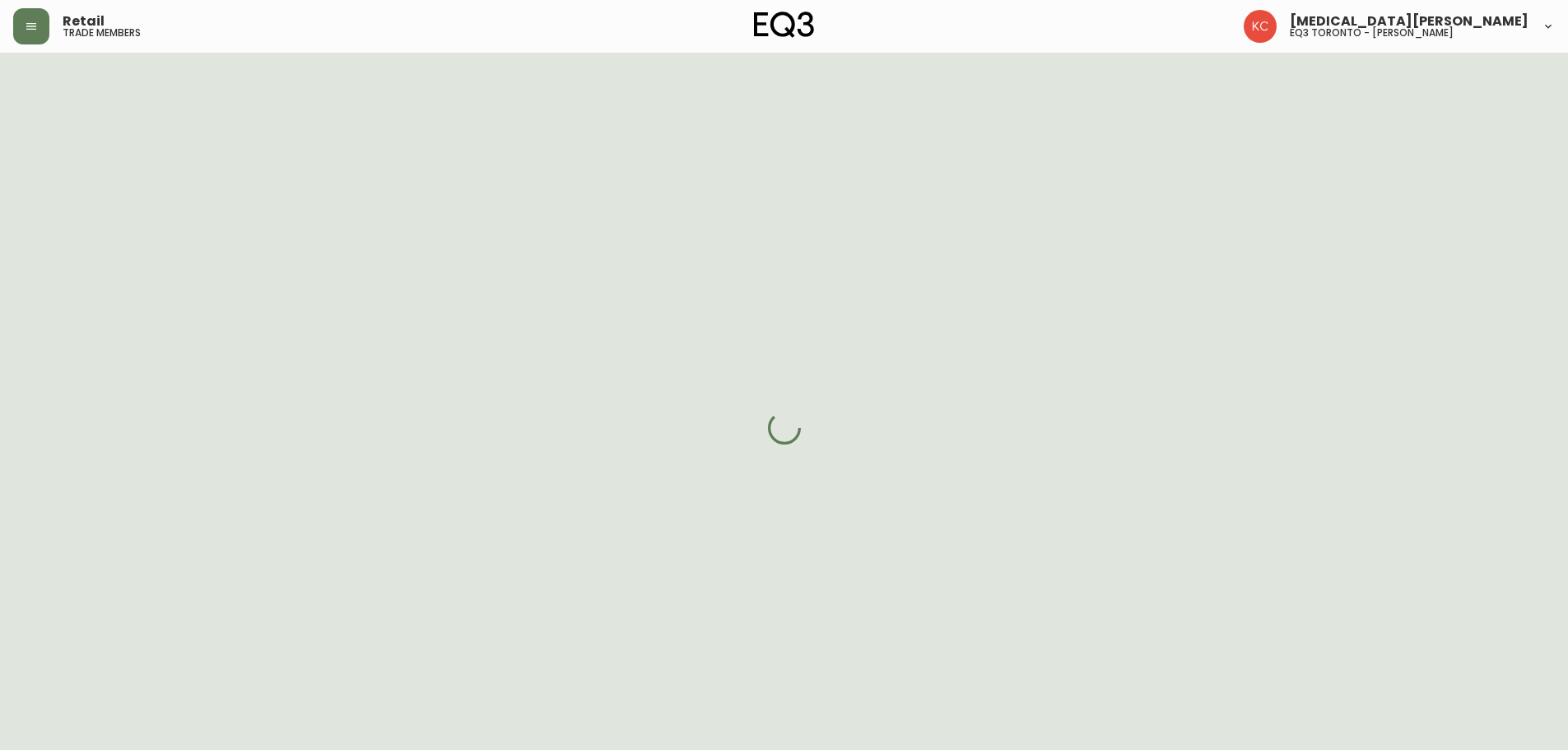
select select "cjw10z96s008u6gs0ccm7hd19"
select select "false"
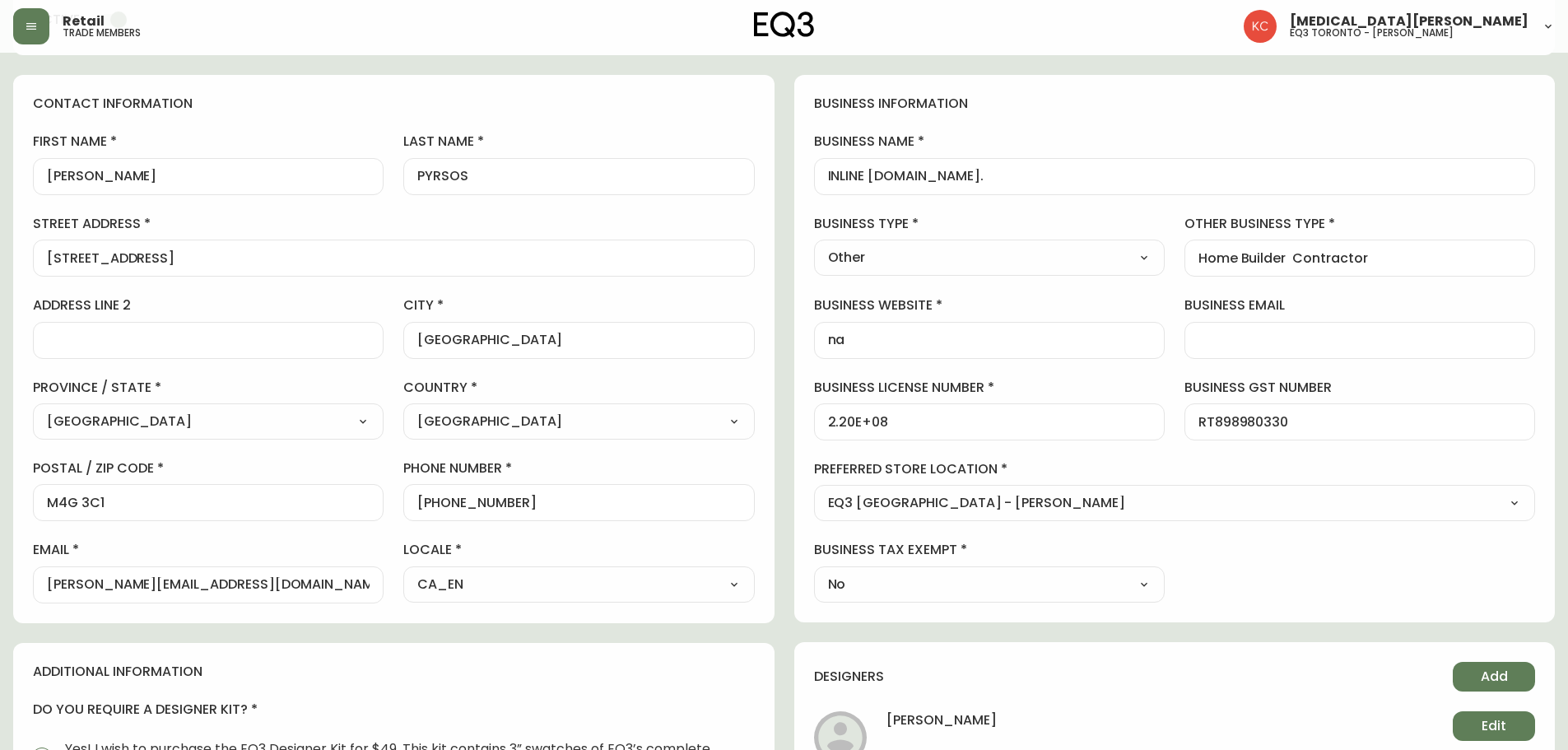
scroll to position [247, 0]
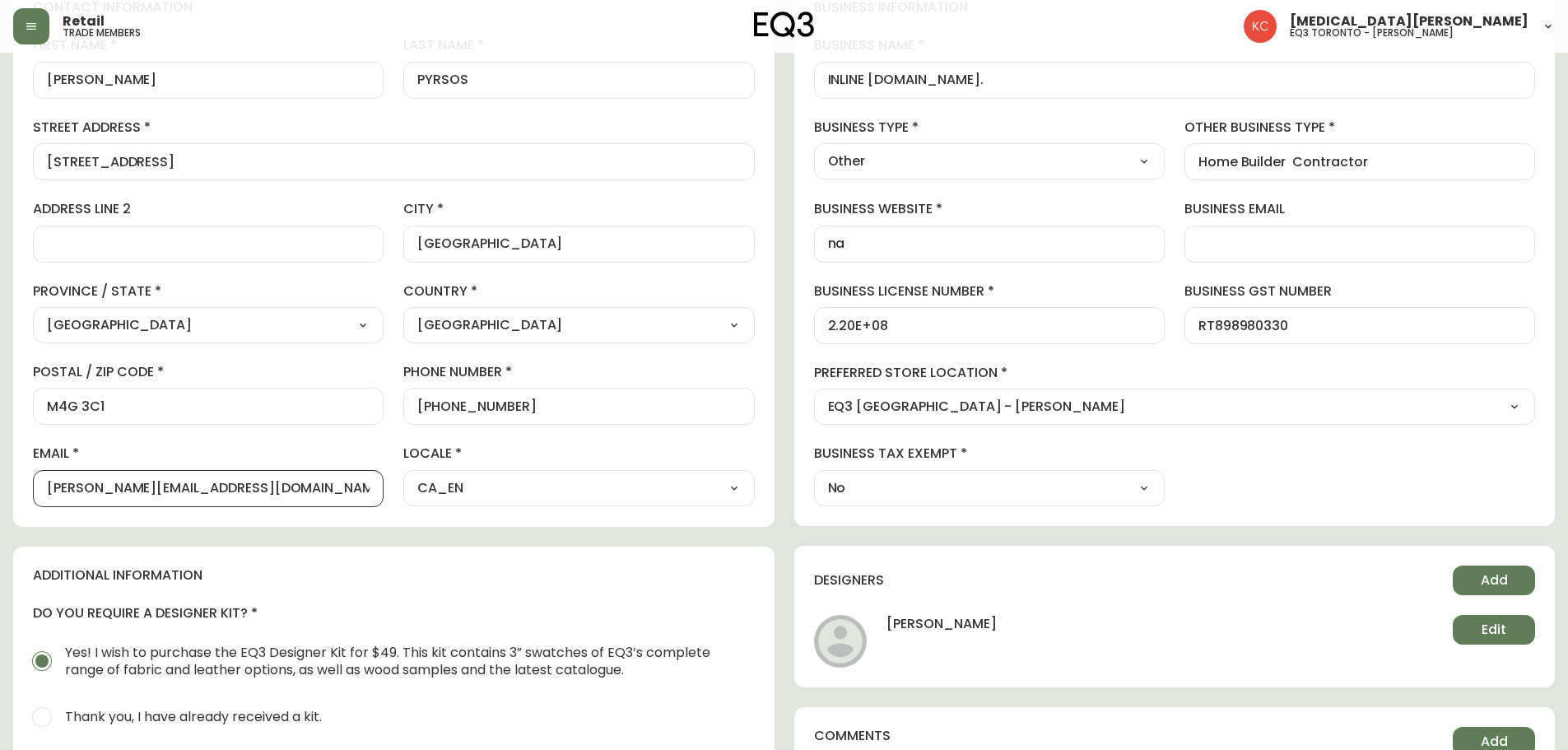
drag, startPoint x: 259, startPoint y: 488, endPoint x: 0, endPoint y: 477, distance: 259.2
click at [0, 477] on main "[PERSON_NAME] Delete Save active contact information first name [PERSON_NAME] l…" at bounding box center [784, 463] width 1568 height 1316
click at [481, 567] on h4 "additional information" at bounding box center [394, 575] width 722 height 18
drag, startPoint x: 261, startPoint y: 493, endPoint x: 0, endPoint y: 488, distance: 261.0
click at [0, 488] on main "[PERSON_NAME] Delete Save active contact information first name [PERSON_NAME] l…" at bounding box center [784, 463] width 1568 height 1316
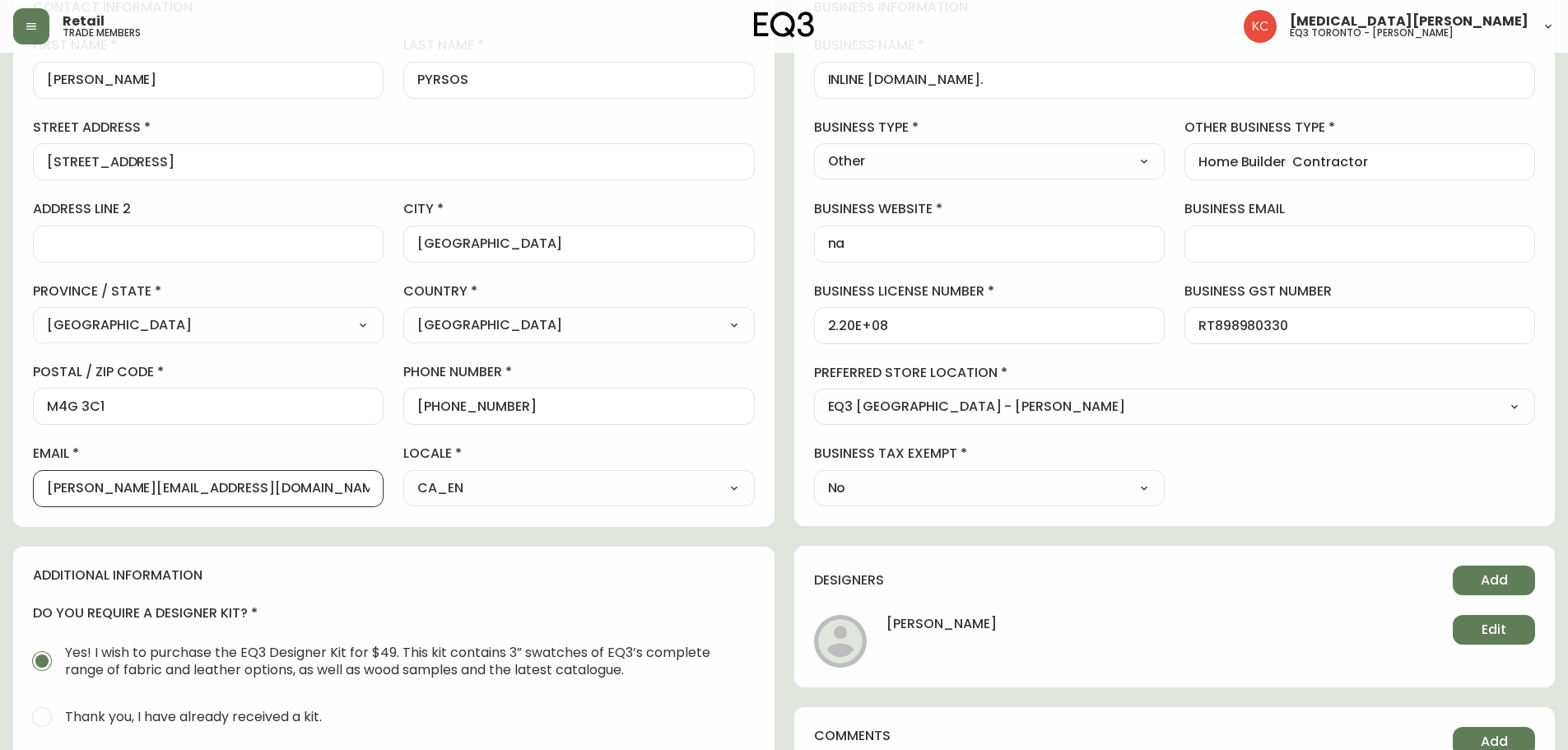
click at [146, 488] on input "[PERSON_NAME][EMAIL_ADDRESS][DOMAIN_NAME]" at bounding box center [208, 489] width 323 height 16
click at [138, 489] on input "[PERSON_NAME][EMAIL_ADDRESS][DOMAIN_NAME]" at bounding box center [208, 489] width 323 height 16
click at [319, 493] on input "[PERSON_NAME][EMAIL_ADDRESS][DOMAIN_NAME]" at bounding box center [208, 489] width 323 height 16
drag, startPoint x: 319, startPoint y: 485, endPoint x: 0, endPoint y: 478, distance: 319.1
click at [0, 478] on main "[PERSON_NAME] Delete Save active contact information first name [PERSON_NAME] l…" at bounding box center [784, 463] width 1568 height 1316
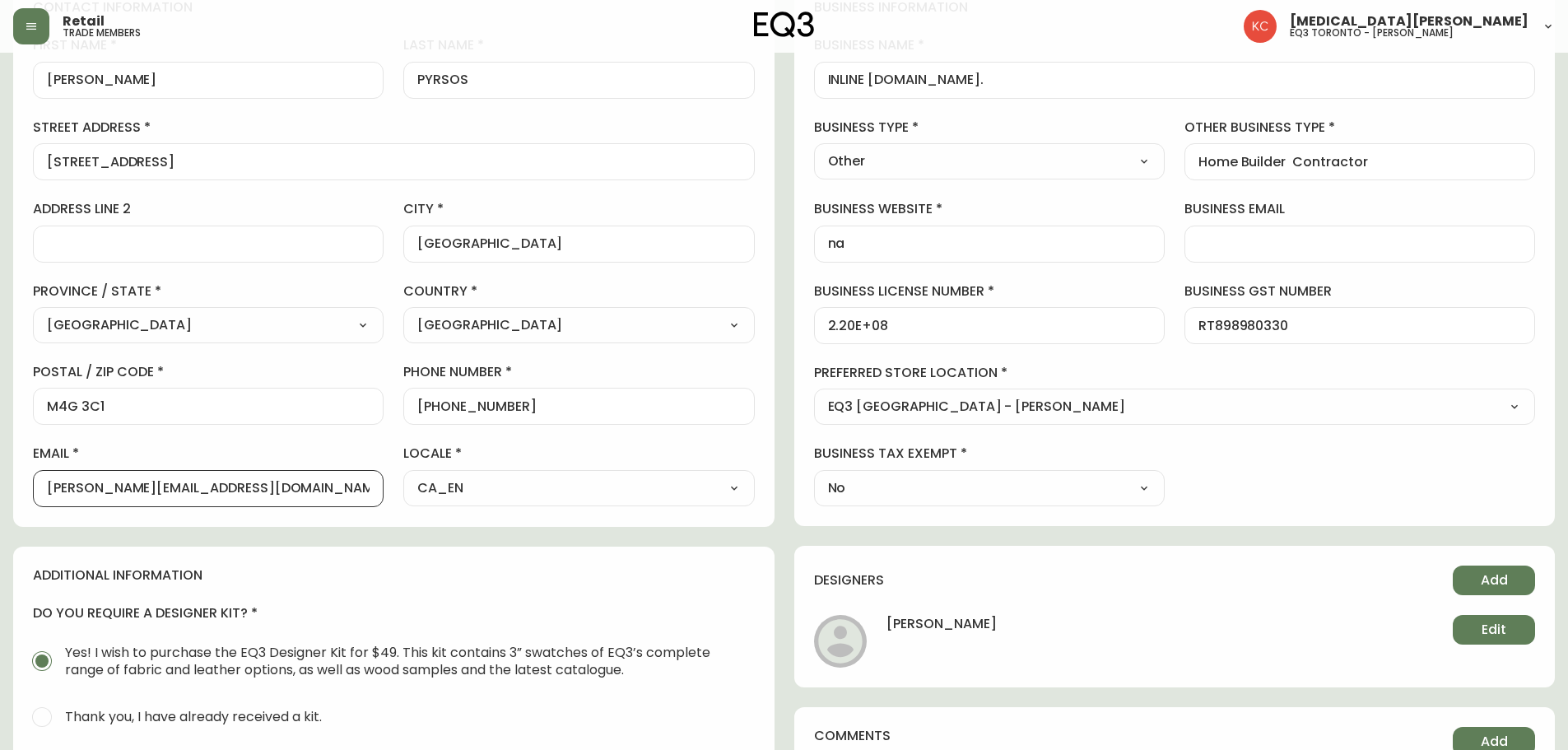
type input "[PERSON_NAME][EMAIL_ADDRESS][DOMAIN_NAME]"
